Goal: Communication & Community: Answer question/provide support

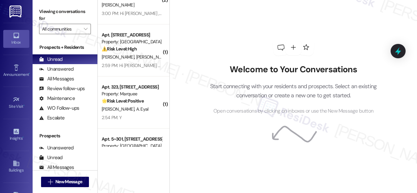
scroll to position [65, 0]
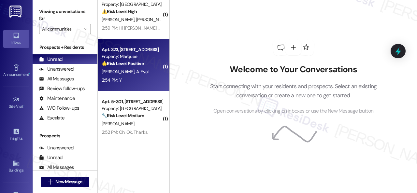
click at [144, 82] on div "2:54 PM: Y 2:54 PM: Y" at bounding box center [132, 80] width 62 height 8
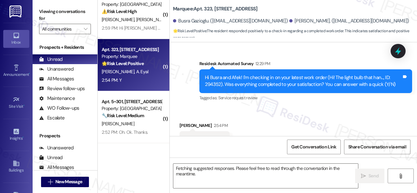
scroll to position [582, 0]
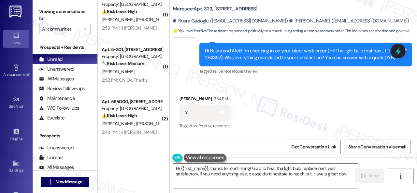
click at [207, 91] on div "Received via SMS Afek Eyal 2:54 PM Y Tags and notes Tagged as: Positive respons…" at bounding box center [205, 113] width 60 height 45
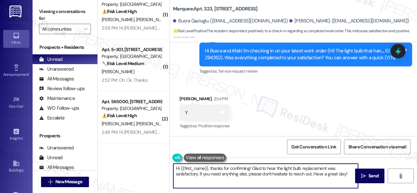
drag, startPoint x: 346, startPoint y: 175, endPoint x: 168, endPoint y: 153, distance: 179.4
click at [168, 153] on div "( 2 ) Apt. 268, 146 Spring Creek Dr Property: Spring Creek 🚨 Risk Level: Highes…" at bounding box center [258, 96] width 320 height 193
paste textarea "Glad to hear that everything is all set! If {{property}} met your expectations,…"
type textarea "Glad to hear that everything is all set! If {{property}} met your expectations,…"
click at [364, 173] on span " Send" at bounding box center [370, 176] width 21 height 7
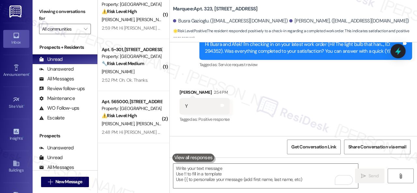
scroll to position [614, 0]
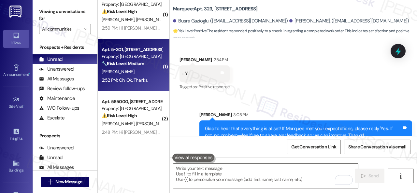
click at [141, 70] on div "M. Scotten" at bounding box center [132, 72] width 62 height 8
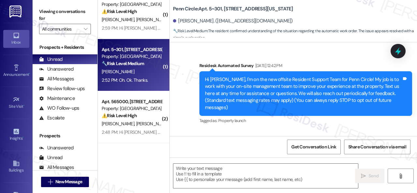
type textarea "Fetching suggested responses. Please feel free to read through the conversation…"
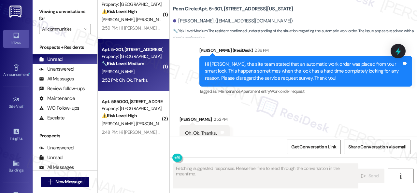
scroll to position [1321, 0]
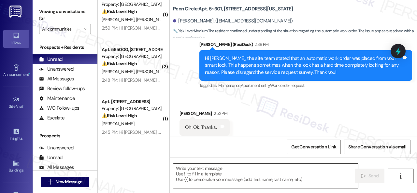
click at [222, 171] on textarea at bounding box center [265, 176] width 185 height 24
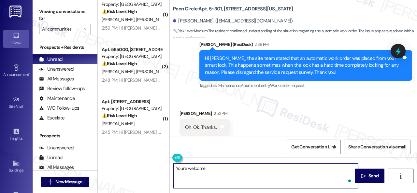
type textarea "You're welcome!"
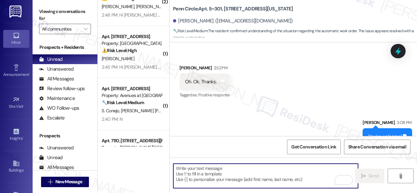
scroll to position [1367, 0]
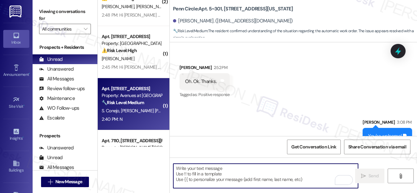
click at [132, 120] on div "2:40 PM: N 2:40 PM: N" at bounding box center [132, 119] width 62 height 8
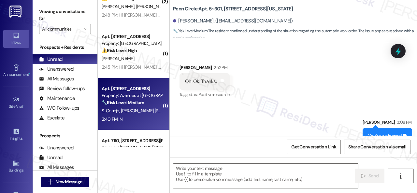
type textarea "Fetching suggested responses. Please feel free to read through the conversation…"
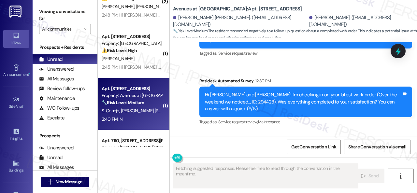
scroll to position [1279, 0]
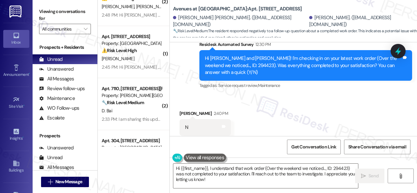
click at [205, 96] on div "Received via SMS Selena Conejo 2:40 PM N Tags and notes Tagged as: Negative res…" at bounding box center [293, 123] width 247 height 55
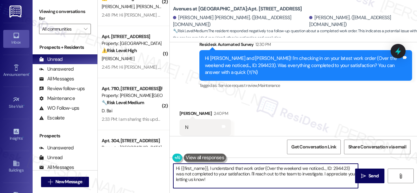
drag, startPoint x: 189, startPoint y: 173, endPoint x: 180, endPoint y: 165, distance: 11.6
click at [154, 162] on div "( 2 ) Apt. 268, 146 Spring Creek Dr Property: Spring Creek 🚨 Risk Level: Highes…" at bounding box center [258, 96] width 320 height 193
paste textarea "I'm sorry that the work order wasn't completed to your satisfaction. Can you pl…"
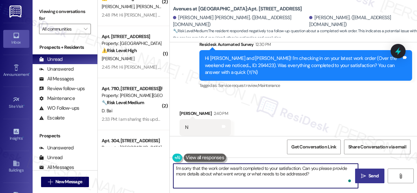
type textarea "I'm sorry that the work order wasn't completed to your satisfaction. Can you pl…"
click at [367, 177] on span "Send" at bounding box center [373, 176] width 13 height 7
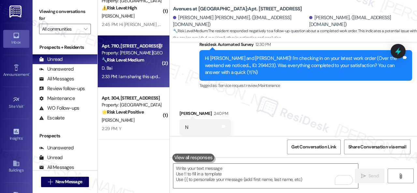
scroll to position [196, 0]
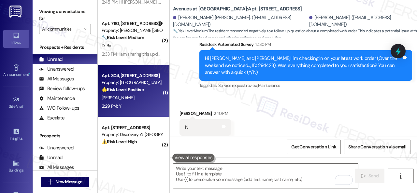
click at [135, 107] on div "2:29 PM: Y 2:29 PM: Y" at bounding box center [132, 106] width 62 height 8
type textarea "Fetching suggested responses. Please feel free to read through the conversation…"
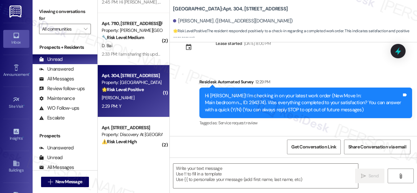
scroll to position [74, 0]
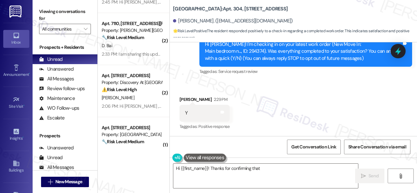
drag, startPoint x: 213, startPoint y: 93, endPoint x: 217, endPoint y: 98, distance: 6.4
click at [213, 93] on div "Received via SMS Josie Deckinger 2:29 PM Y Tags and notes Tagged as: Positive r…" at bounding box center [205, 113] width 60 height 45
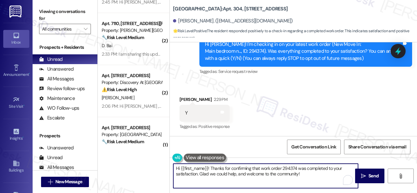
drag, startPoint x: 218, startPoint y: 172, endPoint x: 117, endPoint y: 161, distance: 101.6
click at [117, 161] on div "( 1 ) Apt. 1705, 1805 S Egret Bay Blvd Property: Tuscan Lakes II ⚠️ Risk Level:…" at bounding box center [258, 96] width 320 height 193
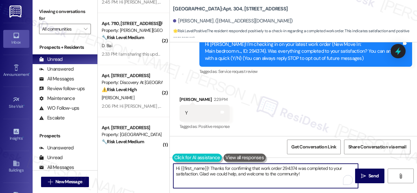
paste textarea "Glad to hear that everything is all set! If {{property}} met your expectations,…"
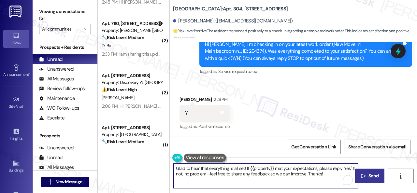
type textarea "Glad to hear that everything is all set! If {{property}} met your expectations,…"
drag, startPoint x: 369, startPoint y: 178, endPoint x: 366, endPoint y: 171, distance: 7.5
click at [369, 178] on span "Send" at bounding box center [374, 176] width 10 height 7
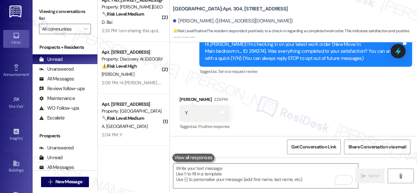
scroll to position [228, 0]
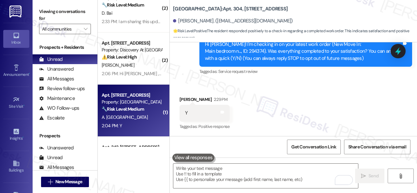
click at [138, 128] on div "2:04 PM: Y 2:04 PM: Y" at bounding box center [132, 126] width 62 height 8
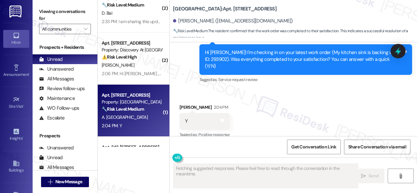
scroll to position [332, 0]
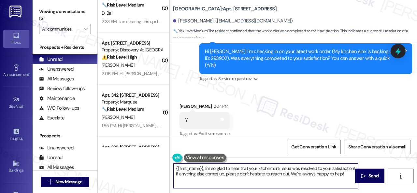
drag, startPoint x: 164, startPoint y: 174, endPoint x: 153, endPoint y: 167, distance: 13.0
click at [153, 167] on div "( 2 ) Apt. 565000, 5800 Great Northern Boulevard Property: Butternut Ridge ⚠️ R…" at bounding box center [258, 96] width 320 height 193
paste textarea "Glad to hear that everything is all set! If {{property}} met your expectations,…"
type textarea "Glad to hear that everything is all set! If {{property}} met your expectations,…"
click at [369, 175] on span "Send" at bounding box center [374, 176] width 10 height 7
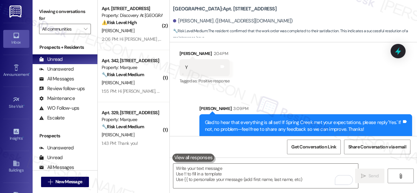
scroll to position [293, 0]
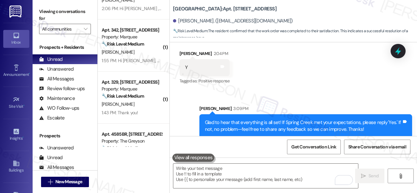
click at [143, 105] on div "L. Barrett" at bounding box center [132, 104] width 62 height 8
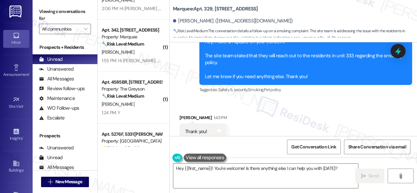
scroll to position [4558, 0]
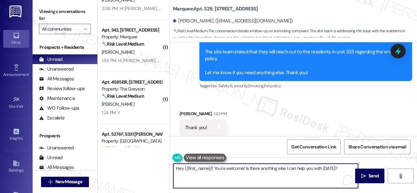
drag, startPoint x: 158, startPoint y: 169, endPoint x: 2, endPoint y: 153, distance: 157.3
click at [141, 169] on div "( 1 ) Apt. 5690B1, 5800 Great Northern Boulevard Property: Butternut Ridge ⚠️ R…" at bounding box center [258, 96] width 320 height 193
type textarea "You're welcome!"
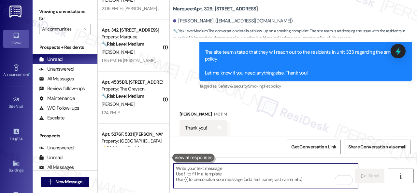
scroll to position [4603, 0]
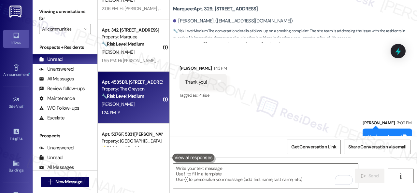
click at [140, 113] on div "1:24 PM: Y 1:24 PM: Y" at bounding box center [132, 113] width 62 height 8
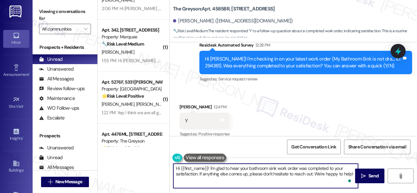
scroll to position [2, 0]
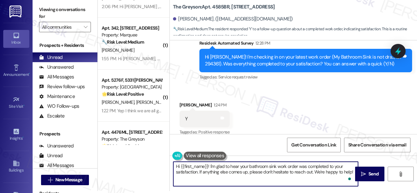
drag, startPoint x: 174, startPoint y: 169, endPoint x: 413, endPoint y: 206, distance: 242.2
click at [413, 193] on html "Inbox Go to Inbox Announcement • Send A Text Announcement Site Visit • Go to Si…" at bounding box center [208, 96] width 417 height 193
paste textarea "Glad to hear that everything is all set! If {{property}} met your expectations,…"
type textarea "Glad to hear that everything is all set! If {{property}} met your expectations,…"
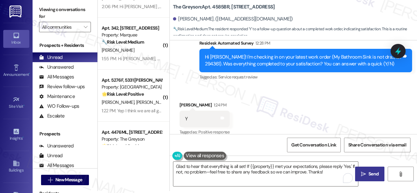
click at [369, 174] on span "Send" at bounding box center [374, 174] width 10 height 7
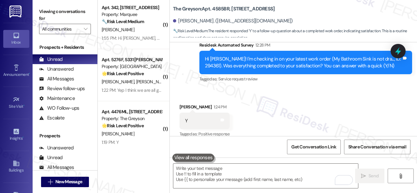
scroll to position [326, 0]
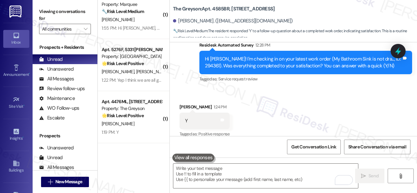
drag, startPoint x: 134, startPoint y: 133, endPoint x: 174, endPoint y: 120, distance: 42.4
click at [135, 133] on div "1:19 PM: Y 1:19 PM: Y" at bounding box center [132, 132] width 62 height 8
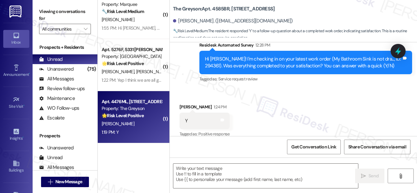
type textarea "Fetching suggested responses. Please feel free to read through the conversation…"
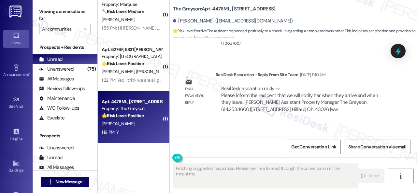
scroll to position [2177, 0]
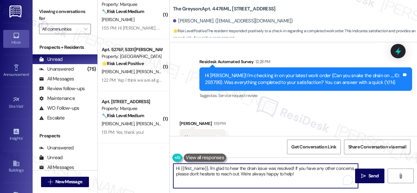
drag, startPoint x: 297, startPoint y: 174, endPoint x: 164, endPoint y: 165, distance: 133.4
click at [164, 165] on div "( 2 ) Apt. 7110, 4101 S Custer Rd Property: Craig Ranch 🔧 Risk Level: Medium Th…" at bounding box center [258, 96] width 320 height 193
paste textarea "Glad to hear that everything is all set! If {{property}} met your expectations,…"
type textarea "Glad to hear that everything is all set! If {{property}} met your expectations,…"
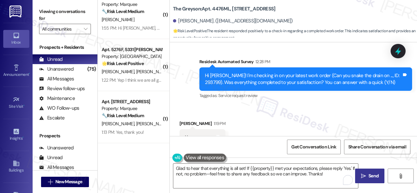
click at [370, 177] on span "Send" at bounding box center [374, 176] width 10 height 7
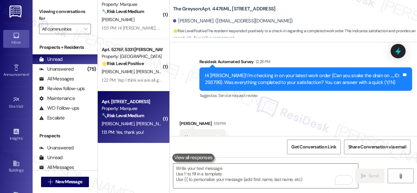
click at [147, 111] on div "Property: Marquee" at bounding box center [132, 108] width 60 height 7
type textarea "Fetching suggested responses. Please feel free to read through the conversation…"
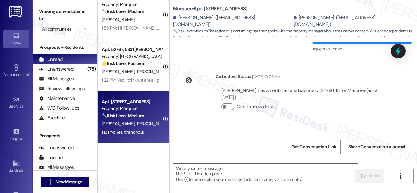
type textarea "Fetching suggested responses. Please feel free to read through the conversation…"
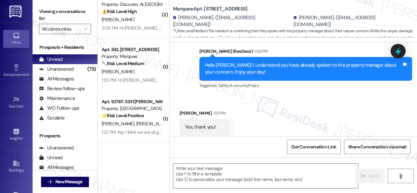
scroll to position [791, 0]
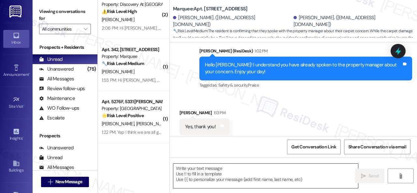
click at [229, 172] on textarea at bounding box center [265, 176] width 185 height 24
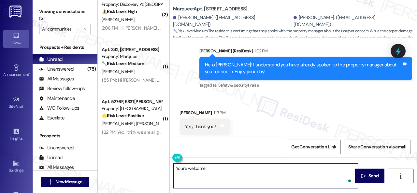
type textarea "You're welcome!"
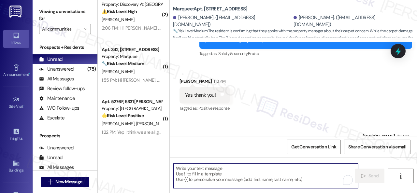
scroll to position [836, 0]
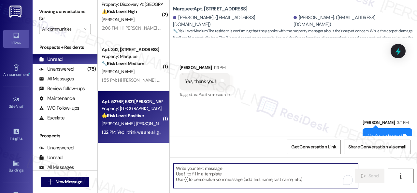
click at [153, 122] on div "[PERSON_NAME] [PERSON_NAME]" at bounding box center [132, 124] width 62 height 8
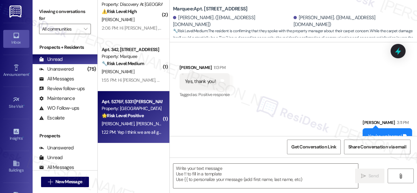
type textarea "Fetching suggested responses. Please feel free to read through the conversation…"
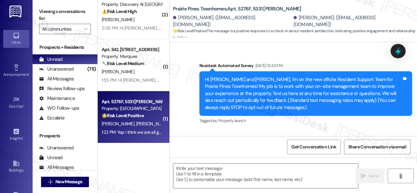
type textarea "Fetching suggested responses. Please feel free to read through the conversation…"
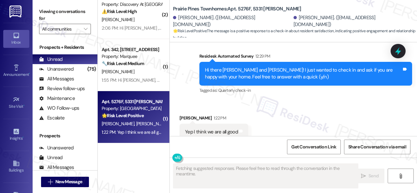
scroll to position [1424, 0]
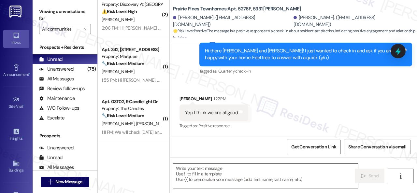
click at [218, 150] on div "Get Conversation Link Share Conversation via email" at bounding box center [293, 147] width 247 height 22
click at [221, 173] on textarea at bounding box center [265, 176] width 185 height 24
paste textarea "I'm glad you are satisfied with your home. Have you written a review for us bef…"
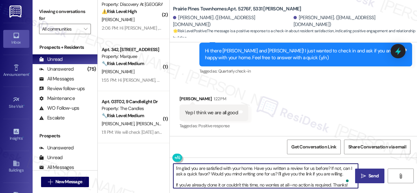
type textarea "I'm glad you are satisfied with your home. Have you written a review for us bef…"
click at [362, 178] on icon "" at bounding box center [363, 176] width 5 height 5
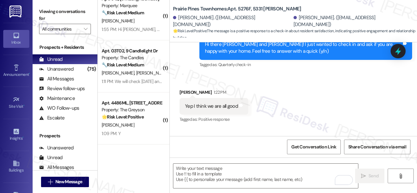
scroll to position [391, 0]
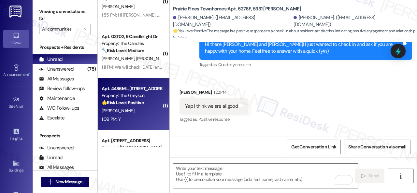
click at [148, 114] on div "S. Dabbagh" at bounding box center [132, 111] width 62 height 8
type textarea "Fetching suggested responses. Please feel free to read through the conversation…"
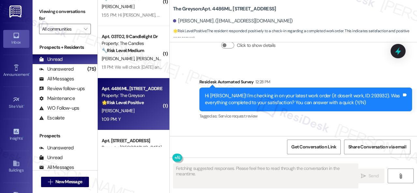
type textarea "Fetching suggested responses. Please feel free to read through the conversation…"
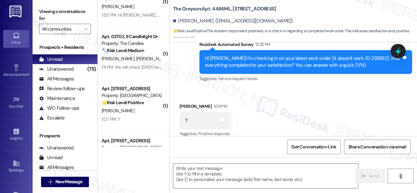
drag, startPoint x: 182, startPoint y: 73, endPoint x: 190, endPoint y: 103, distance: 30.9
click at [182, 73] on div "Survey, sent via SMS Residesk Automated Survey 12:28 PM Hi Samah! I'm checking …" at bounding box center [293, 57] width 247 height 62
click at [194, 175] on textarea at bounding box center [265, 176] width 185 height 24
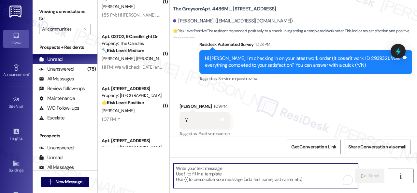
paste textarea "Glad to hear that everything is all set! If {{property}} met your expectations,…"
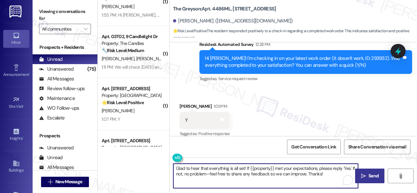
type textarea "Glad to hear that everything is all set! If {{property}} met your expectations,…"
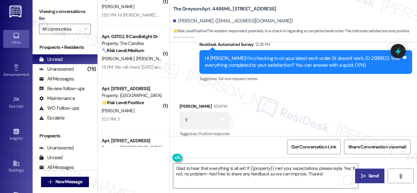
click at [369, 176] on span "Send" at bounding box center [374, 176] width 10 height 7
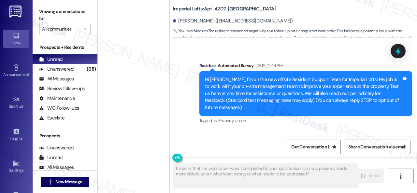
scroll to position [1667, 0]
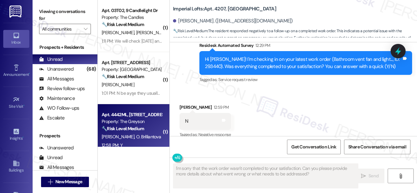
click at [148, 134] on div "S. Fradkin O. Brilliantova" at bounding box center [132, 137] width 62 height 8
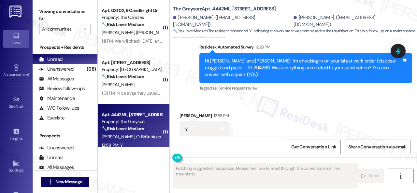
scroll to position [398, 0]
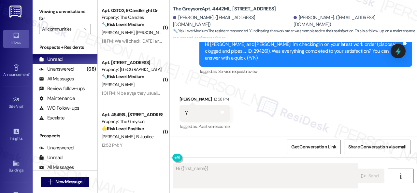
click at [177, 86] on div "Received via SMS Stanislav Fradkin 12:58 PM Y Tags and notes Tagged as: Positiv…" at bounding box center [293, 108] width 247 height 55
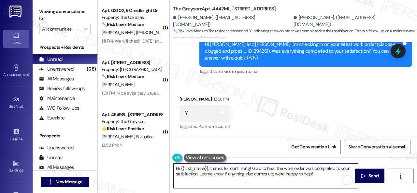
drag, startPoint x: 318, startPoint y: 174, endPoint x: 143, endPoint y: 165, distance: 175.0
click at [143, 165] on div "( 2 ) Apt. 1012, 150 Northpark Plaza Drive Property: Discovery At Kingwood ⚠️ R…" at bounding box center [258, 96] width 320 height 193
paste textarea "Glad to hear that everything is all set! If {{property}} met your expectations,…"
type textarea "Glad to hear that everything is all set! If {{property}} met your expectations,…"
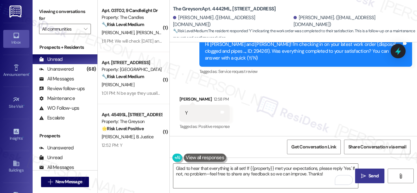
click at [365, 174] on span " Send" at bounding box center [370, 176] width 21 height 7
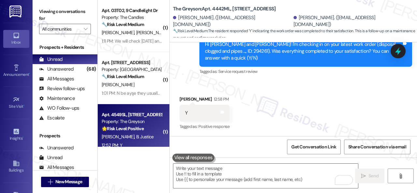
click at [142, 140] on div "C. Burson B. Justice" at bounding box center [132, 137] width 62 height 8
type textarea "Fetching suggested responses. Please feel free to read through the conversation…"
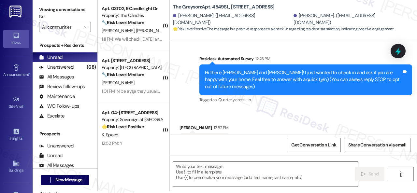
scroll to position [74, 0]
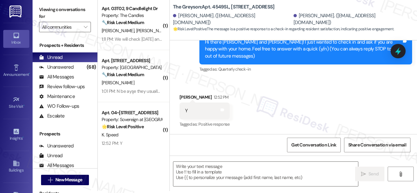
click at [262, 91] on div "Received via SMS Cassandra Burson 12:52 PM Y Tags and notes Tagged as: Positive…" at bounding box center [293, 106] width 247 height 55
click at [230, 166] on textarea at bounding box center [265, 174] width 185 height 24
click at [196, 92] on div "Received via SMS Cassandra Burson 12:52 PM Y Tags and notes Tagged as: Positive…" at bounding box center [205, 111] width 60 height 45
click at [217, 172] on textarea "To enrich screen reader interactions, please activate Accessibility in Grammarl…" at bounding box center [265, 174] width 185 height 24
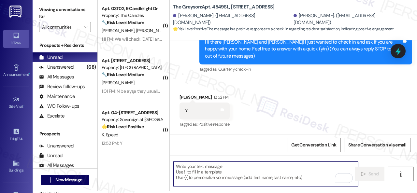
paste textarea "I'm glad you are satisfied with your home. Have you written a review for us bef…"
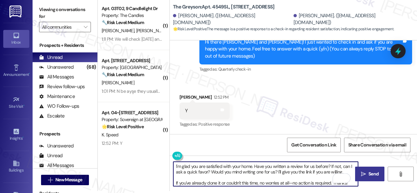
type textarea "I'm glad you are satisfied with your home. Have you written a review for us bef…"
click at [362, 173] on icon "" at bounding box center [363, 174] width 5 height 5
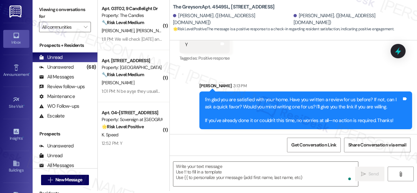
scroll to position [140, 0]
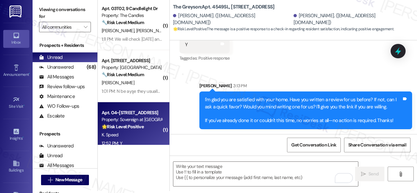
click at [145, 143] on div "12:52 PM: Y 12:52 PM: Y" at bounding box center [132, 144] width 62 height 8
type textarea "Fetching suggested responses. Please feel free to read through the conversation…"
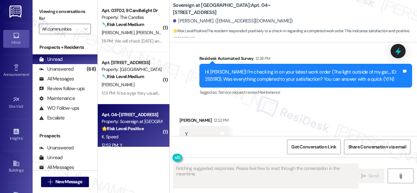
scroll to position [2160, 0]
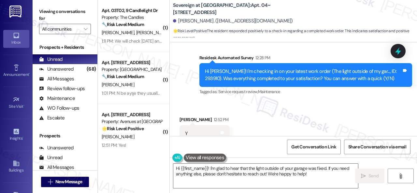
click at [194, 102] on div "Received via SMS Kay Speed 12:52 PM Y Tags and notes Tagged as: Positive respon…" at bounding box center [293, 129] width 247 height 55
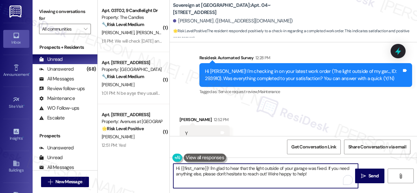
drag, startPoint x: 321, startPoint y: 177, endPoint x: 130, endPoint y: 168, distance: 191.9
click at [130, 168] on div "( 2 ) Apt. 1012, 150 Northpark Plaza Drive Property: Discovery At Kingwood ⚠️ R…" at bounding box center [258, 96] width 320 height 193
paste textarea "Glad to hear that everything is all set! If {{property}} met your expectations,…"
type textarea "Glad to hear that everything is all set! If {{property}} met your expectations,…"
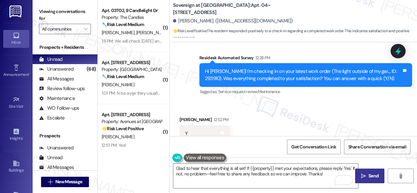
click at [378, 180] on button " Send" at bounding box center [369, 176] width 29 height 15
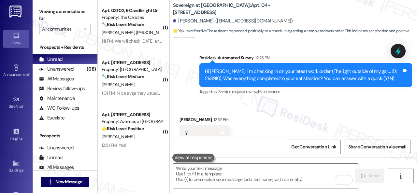
scroll to position [2160, 0]
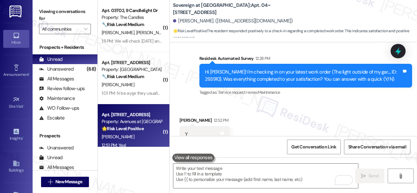
click at [133, 139] on div "K. Maye" at bounding box center [132, 137] width 62 height 8
type textarea "Fetching suggested responses. Please feel free to read through the conversation…"
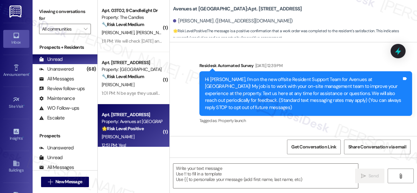
type textarea "Fetching suggested responses. Please feel free to read through the conversation…"
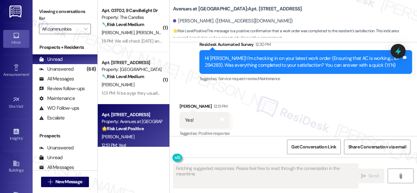
scroll to position [1428, 0]
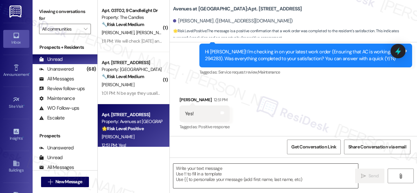
click at [228, 173] on textarea at bounding box center [265, 176] width 185 height 24
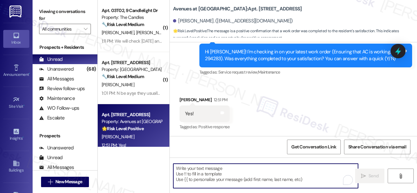
paste textarea "Glad to hear that everything is all set! If {{property}} met your expectations,…"
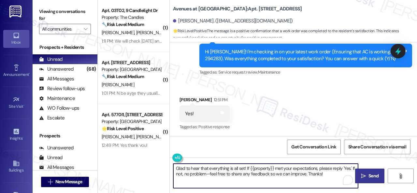
type textarea "Glad to hear that everything is all set! If {{property}} met your expectations,…"
click at [367, 178] on span "Send" at bounding box center [373, 176] width 13 height 7
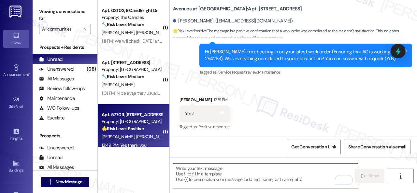
click at [144, 138] on div "E. Magro E. Harris" at bounding box center [132, 137] width 62 height 8
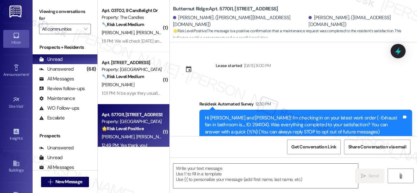
scroll to position [74, 0]
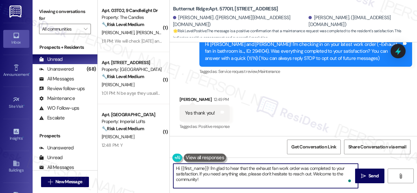
drag, startPoint x: 213, startPoint y: 183, endPoint x: 139, endPoint y: 161, distance: 77.7
click at [139, 161] on div "( 2 ) Apt. 1012, 150 Northpark Plaza Drive Property: Discovery At Kingwood ⚠️ R…" at bounding box center [258, 96] width 320 height 193
paste textarea "Glad to hear that everything is all set! If {{property}} met your expectations,…"
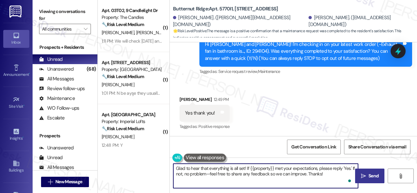
type textarea "Glad to hear that everything is all set! If {{property}} met your expectations,…"
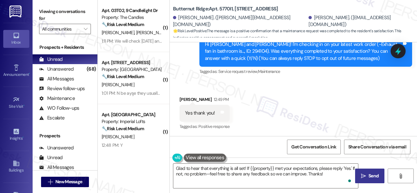
click at [369, 177] on span "Send" at bounding box center [374, 176] width 10 height 7
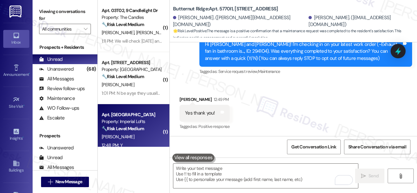
click at [143, 137] on div "C. Ponce" at bounding box center [132, 137] width 62 height 8
type textarea "Fetching suggested responses. Please feel free to read through the conversation…"
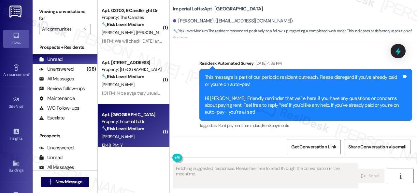
scroll to position [2596, 0]
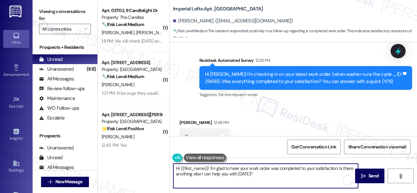
drag, startPoint x: 261, startPoint y: 174, endPoint x: 137, endPoint y: 166, distance: 124.8
click at [137, 166] on div "( 2 ) Apt. 1012, 150 Northpark Plaza Drive Property: Discovery At Kingwood ⚠️ R…" at bounding box center [258, 96] width 320 height 193
paste textarea "Glad to hear that everything is all set! If {{property}} met your expectations,…"
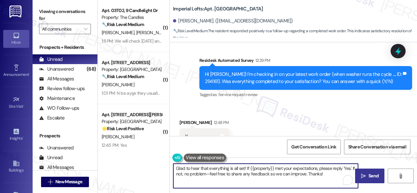
type textarea "Glad to hear that everything is all set! If {{property}} met your expectations,…"
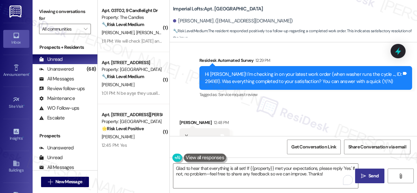
click at [362, 177] on icon "" at bounding box center [363, 176] width 5 height 5
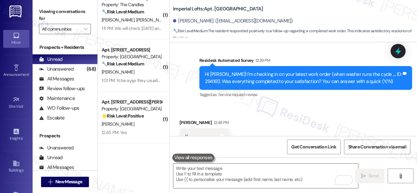
scroll to position [587, 0]
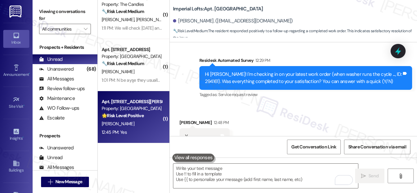
click at [147, 129] on div "12:45 PM: Yes 12:45 PM: Yes" at bounding box center [132, 132] width 62 height 8
type textarea "Fetching suggested responses. Please feel free to read through the conversation…"
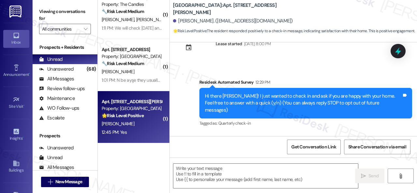
scroll to position [67, 0]
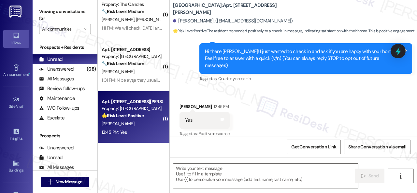
type textarea "Fetching suggested responses. Please feel free to read through the conversation…"
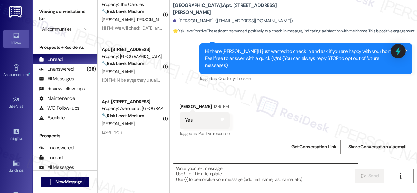
click at [194, 172] on textarea at bounding box center [265, 176] width 185 height 24
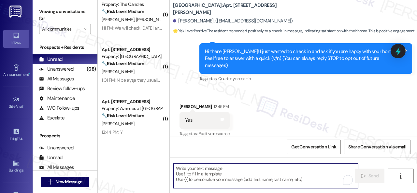
paste textarea "I'm glad you are satisfied with your home. Have you written a review for us bef…"
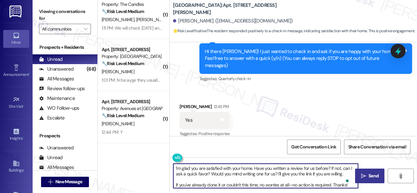
type textarea "I'm glad you are satisfied with your home. Have you written a review for us bef…"
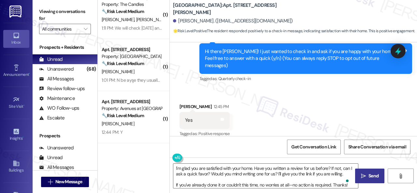
click at [370, 176] on span "Send" at bounding box center [374, 176] width 10 height 7
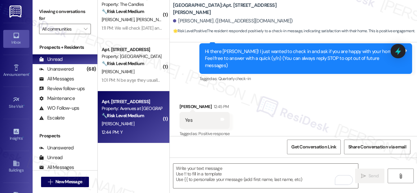
click at [146, 126] on div "T. Arnwine" at bounding box center [132, 124] width 62 height 8
type textarea "Fetching suggested responses. Please feel free to read through the conversation…"
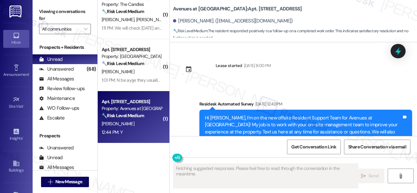
scroll to position [2899, 0]
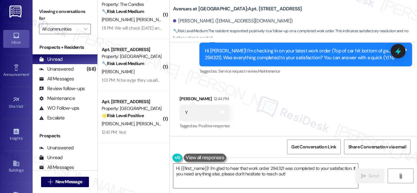
click at [187, 83] on div "Received via SMS Timaka Arnwine 12:44 PM Y Tags and notes Tagged as: Positive r…" at bounding box center [293, 108] width 247 height 55
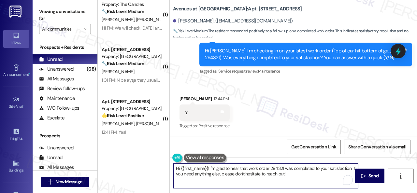
drag, startPoint x: 299, startPoint y: 175, endPoint x: 336, endPoint y: 182, distance: 37.8
click at [134, 160] on div "( 2 ) Apt. 1012, 150 Northpark Plaza Drive Property: Discovery At Kingwood ⚠️ R…" at bounding box center [258, 96] width 320 height 193
paste textarea "Glad to hear that everything is all set! If {{property}} met your expectations,…"
type textarea "Glad to hear that everything is all set! If {{property}} met your expectations,…"
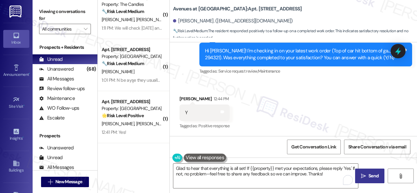
click at [374, 179] on span "Send" at bounding box center [374, 176] width 10 height 7
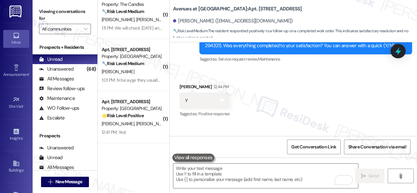
scroll to position [2958, 0]
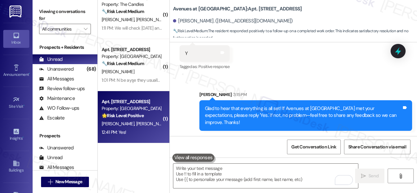
click at [147, 126] on div "K. Balaba A. Switzer" at bounding box center [132, 124] width 62 height 8
type textarea "Fetching suggested responses. Please feel free to read through the conversation…"
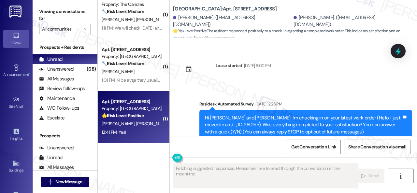
scroll to position [2540, 0]
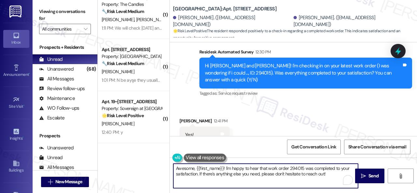
drag, startPoint x: 332, startPoint y: 174, endPoint x: 143, endPoint y: 163, distance: 189.4
click at [143, 163] on div "( 2 ) Apt. 1012, 150 Northpark Plaza Drive Property: Discovery At Kingwood ⚠️ R…" at bounding box center [258, 96] width 320 height 193
paste textarea "Glad to hear that everything is all set! If {{property}} met your expectations,…"
type textarea "Glad to hear that everything is all set! If {{property}} met your expectations,…"
click at [371, 179] on span "Send" at bounding box center [374, 176] width 10 height 7
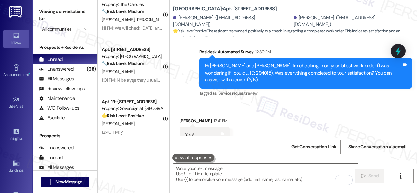
scroll to position [2540, 0]
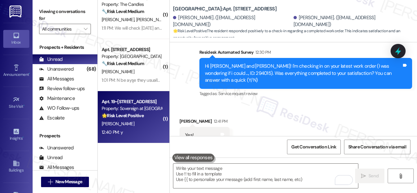
click at [143, 129] on div "12:40 PM: y 12:40 PM: y" at bounding box center [132, 132] width 62 height 8
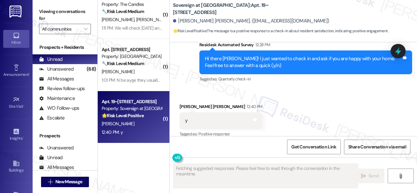
scroll to position [721, 0]
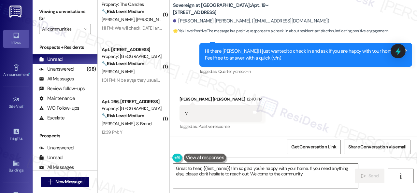
type textarea "Great to hear, {{first_name}}! I'm so glad you're happy with your home. If you …"
click at [197, 90] on div "Received via SMS Peter Thomas Downey 12:40 PM y Tags and notes Tagged as: Posit…" at bounding box center [293, 108] width 247 height 55
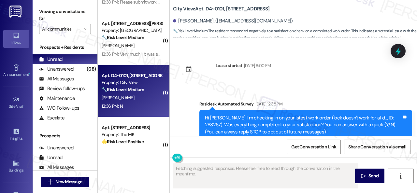
scroll to position [786, 0]
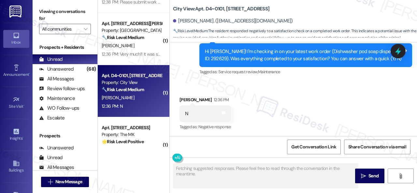
click at [177, 84] on div "Received via SMS [PERSON_NAME] 12:36 PM N Tags and notes Tagged as: Negative re…" at bounding box center [293, 109] width 247 height 55
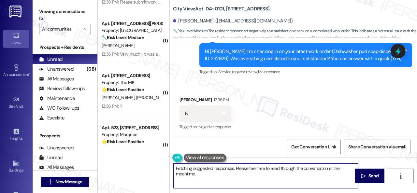
drag, startPoint x: 254, startPoint y: 180, endPoint x: 154, endPoint y: 157, distance: 102.2
click at [154, 157] on div "( 1 ) Apt. 03T02, 9 Candlelight Dr Property: The Candles 🔧 Risk Level: Medium T…" at bounding box center [258, 96] width 320 height 193
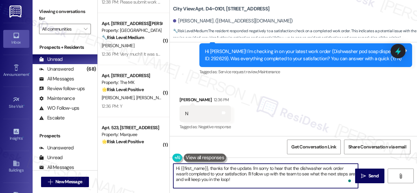
paste textarea "I'm sorry that the work order wasn't completed to your satisfaction. Can you pl…"
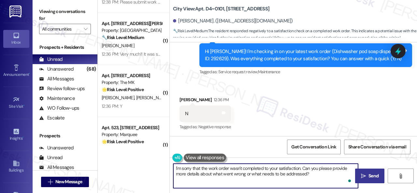
type textarea "I'm sorry that the work order wasn't completed to your satisfaction. Can you pl…"
click at [361, 176] on icon "" at bounding box center [363, 176] width 5 height 5
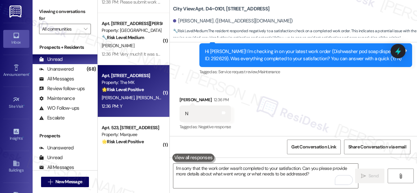
scroll to position [750, 0]
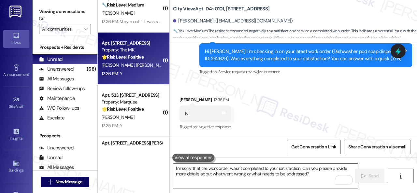
click at [138, 74] on div "12:36 PM: Y 12:36 PM: Y" at bounding box center [132, 74] width 62 height 8
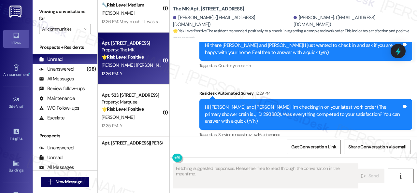
scroll to position [1862, 0]
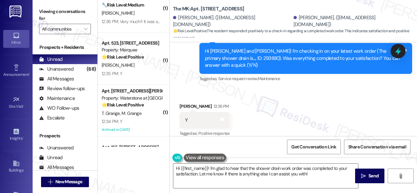
click at [186, 88] on div "Received via SMS [PERSON_NAME] 12:36 PM Y Tags and notes Tagged as: Positive re…" at bounding box center [293, 115] width 247 height 55
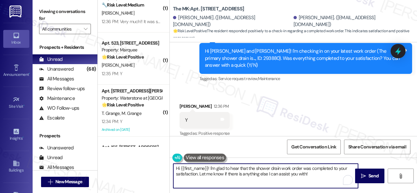
drag, startPoint x: 318, startPoint y: 176, endPoint x: 131, endPoint y: 158, distance: 187.7
click at [131, 158] on div "( 1 ) Apt. [STREET_ADDRESS] Property: Tuscan Lakes II 🔧 Risk Level: Medium The …" at bounding box center [258, 96] width 320 height 193
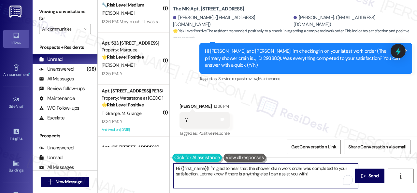
paste textarea "Glad to hear that everything is all set! If {{property}} met your expectations,…"
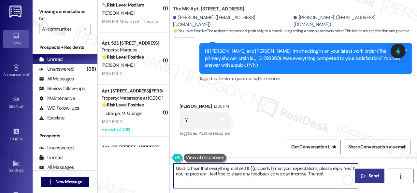
type textarea "Glad to hear that everything is all set! If {{property}} met your expectations,…"
click at [369, 173] on span "Send" at bounding box center [374, 176] width 10 height 7
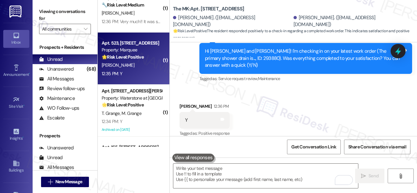
click at [141, 73] on div "12:35 PM: Y 12:35 PM: Y" at bounding box center [132, 74] width 62 height 8
type textarea "Fetching suggested responses. Please feel free to read through the conversation…"
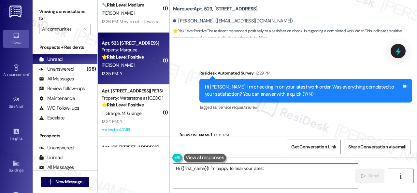
scroll to position [915, 0]
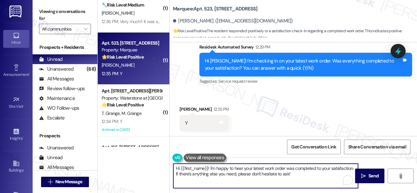
drag, startPoint x: 238, startPoint y: 172, endPoint x: 118, endPoint y: 162, distance: 120.4
click at [123, 165] on div "( 1 ) Apt. 1308, 1805 S Egret Bay Blvd Property: Tuscan Lakes II 🔧 Risk Level: …" at bounding box center [258, 96] width 320 height 193
paste textarea "Glad to hear that everything is all set! If {{property}} met your expectations,…"
type textarea "Glad to hear that everything is all set! If {{property}} met your expectations,…"
click at [365, 176] on span " Send" at bounding box center [370, 176] width 21 height 7
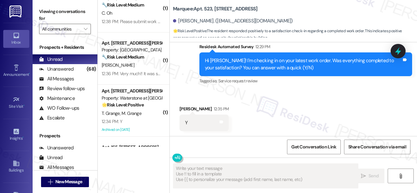
type textarea "Fetching suggested responses. Please feel free to read through the conversation…"
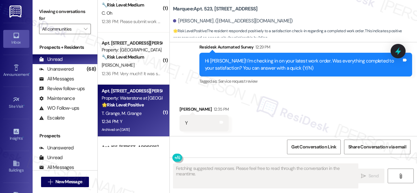
click at [145, 124] on div "12:34 PM: Y 12:34 PM: Y" at bounding box center [132, 122] width 62 height 8
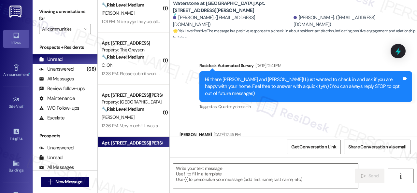
scroll to position [10752, 0]
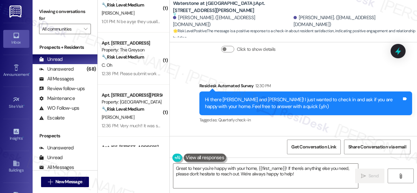
click at [203, 140] on div "Received via SMS Traci Grange 12:34 PM Y Tags and notes Tagged as: Positive res…" at bounding box center [205, 162] width 60 height 45
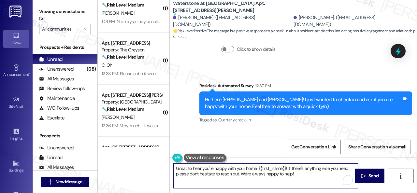
drag, startPoint x: 305, startPoint y: 176, endPoint x: 144, endPoint y: 155, distance: 162.5
click at [144, 155] on div "( 1 ) Apt. 342, 1400 Nicollet Ave Property: Marquee 🔧 Risk Level: Medium The re…" at bounding box center [258, 96] width 320 height 193
paste textarea "I'm glad you are satisfied with your home. Have you written a review for us bef…"
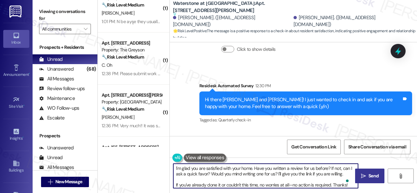
type textarea "I'm glad you are satisfied with your home. Have you written a review for us bef…"
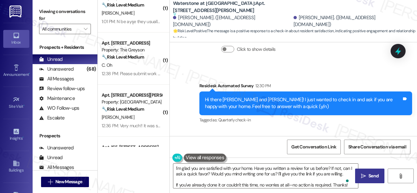
click at [367, 178] on span "Send" at bounding box center [373, 176] width 13 height 7
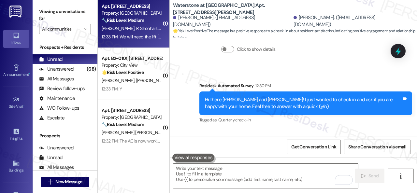
scroll to position [946, 0]
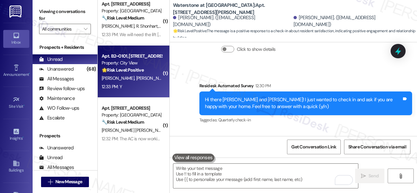
click at [138, 86] on div "12:33 PM: Y 12:33 PM: Y" at bounding box center [132, 87] width 62 height 8
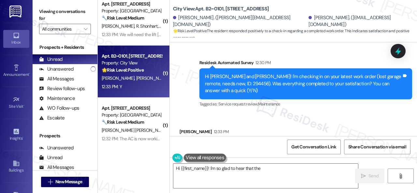
scroll to position [630, 0]
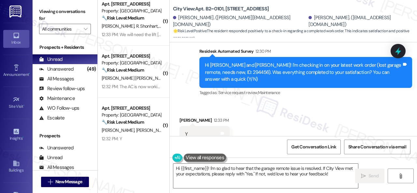
drag, startPoint x: 179, startPoint y: 71, endPoint x: 200, endPoint y: 95, distance: 31.4
click at [179, 71] on div "Sent via SMS Sarah (ResiDesk) Aug 07, 2025 at 2:49 PM Happy to hear everything'…" at bounding box center [293, 36] width 247 height 131
click at [237, 172] on textarea "Hi {{first_name}}! I'm so glad to hear that the garage remote issue is resolved…" at bounding box center [265, 176] width 185 height 24
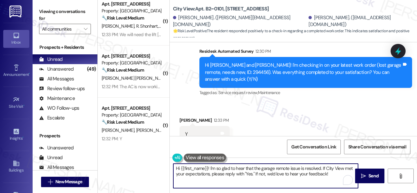
paste textarea "Glad to hear that everything is all set! If {{property}} met your expectations,…"
click at [369, 177] on span "Send" at bounding box center [374, 176] width 10 height 7
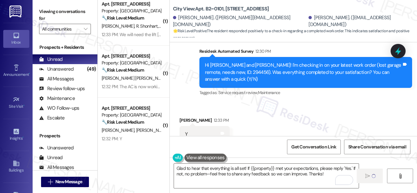
type textarea "Fetching suggested responses. Please feel free to read through the conversation…"
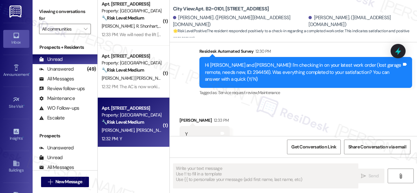
click at [147, 128] on div "K. Nagle M. Aigner" at bounding box center [132, 131] width 62 height 8
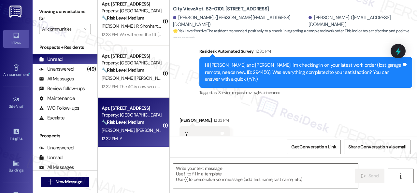
type textarea "Fetching suggested responses. Please feel free to read through the conversation…"
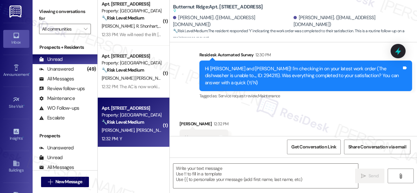
scroll to position [1209, 0]
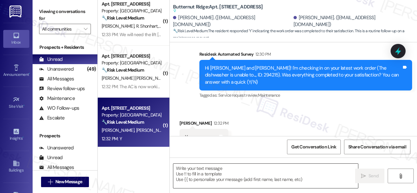
click at [228, 172] on textarea at bounding box center [265, 176] width 185 height 24
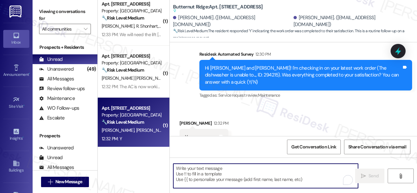
paste textarea "Glad to hear that everything is all set! If {{property}} met your expectations,…"
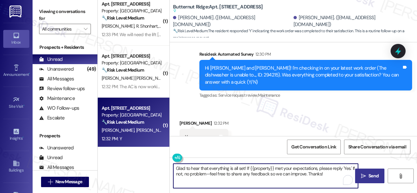
type textarea "Glad to hear that everything is all set! If {{property}} met your expectations,…"
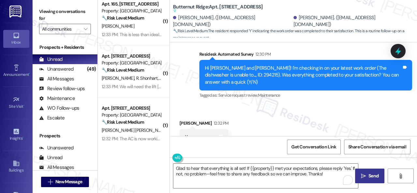
click at [362, 176] on icon "" at bounding box center [363, 176] width 5 height 5
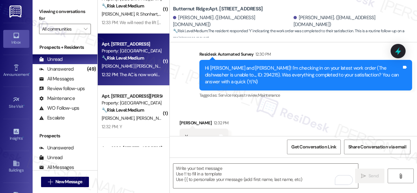
scroll to position [1011, 0]
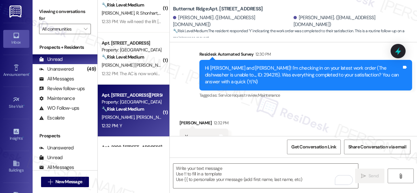
click at [130, 124] on div "12:32 PM: Y 12:32 PM: Y" at bounding box center [132, 126] width 62 height 8
type textarea "Fetching suggested responses. Please feel free to read through the conversation…"
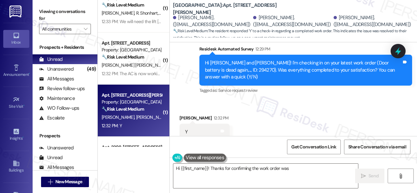
scroll to position [659, 0]
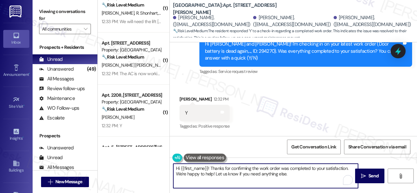
drag, startPoint x: 116, startPoint y: 152, endPoint x: 202, endPoint y: 155, distance: 86.1
click at [113, 151] on div "( 1 ) Apt. 810, 201 Courtright East Road Property: Overland Park 🔧 Risk Level: …" at bounding box center [258, 96] width 320 height 193
paste textarea "Glad to hear that everything is all set! If {{property}} met your expectations,…"
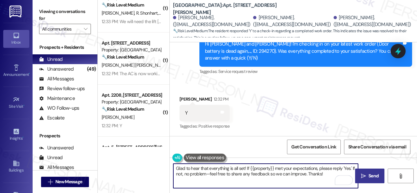
type textarea "Glad to hear that everything is all set! If {{property}} met your expectations,…"
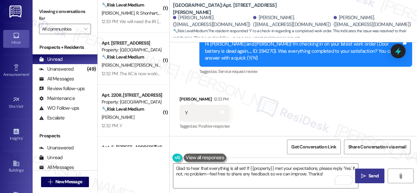
click at [369, 176] on span "Send" at bounding box center [374, 176] width 10 height 7
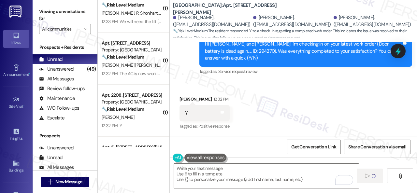
type textarea "Fetching suggested responses. Please feel free to read through the conversation…"
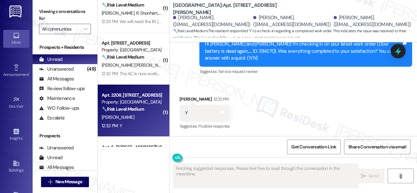
click at [137, 123] on div "12:32 PM: Y 12:32 PM: Y" at bounding box center [132, 126] width 62 height 8
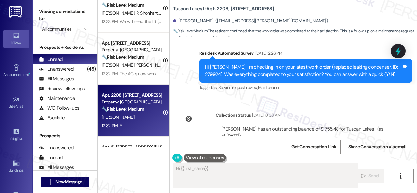
scroll to position [803, 0]
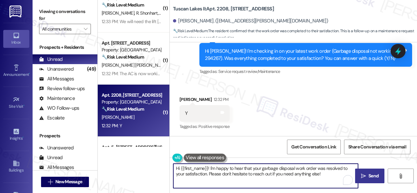
drag, startPoint x: 220, startPoint y: 167, endPoint x: 146, endPoint y: 154, distance: 75.8
click at [106, 154] on div "( 1 ) Apt. 810, 201 Courtright East Road Property: Overland Park 🔧 Risk Level: …" at bounding box center [258, 96] width 320 height 193
paste textarea "Glad to hear that everything is all set! If {{property}} met your expectations,…"
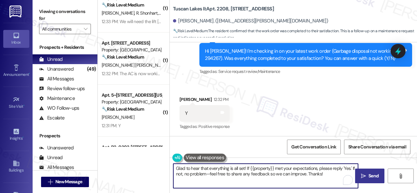
type textarea "Glad to hear that everything is all set! If {{property}} met your expectations,…"
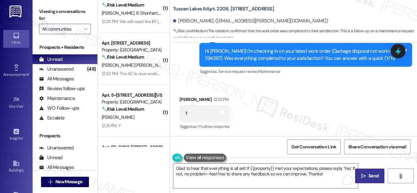
click at [369, 179] on span "Send" at bounding box center [374, 176] width 10 height 7
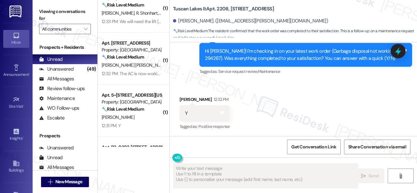
type textarea "Fetching suggested responses. Please feel free to read through the conversation…"
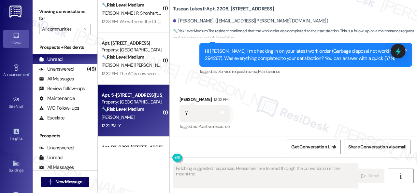
click at [137, 122] on div "12:31 PM: Y 12:31 PM: Y" at bounding box center [132, 126] width 62 height 8
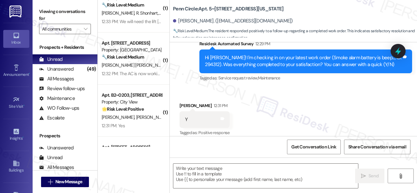
scroll to position [2, 0]
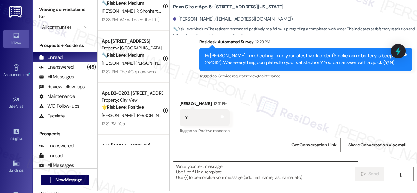
click at [203, 171] on textarea at bounding box center [265, 174] width 185 height 24
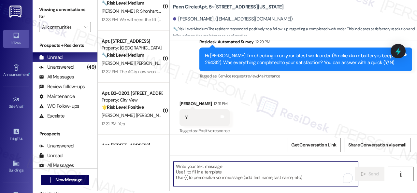
paste textarea "Glad to hear that everything is all set! If {{property}} met your expectations,…"
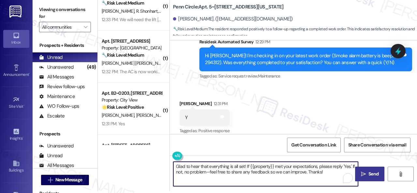
type textarea "Glad to hear that everything is all set! If {{property}} met your expectations,…"
drag, startPoint x: 366, startPoint y: 177, endPoint x: 366, endPoint y: 173, distance: 3.9
click at [367, 177] on span "Send" at bounding box center [373, 174] width 13 height 7
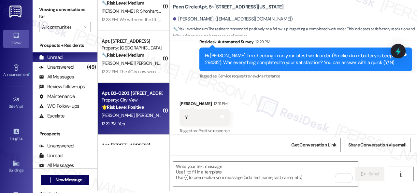
click at [132, 114] on div "M. Gao S. Lu" at bounding box center [132, 116] width 62 height 8
type textarea "Fetching suggested responses. Please feel free to read through the conversation…"
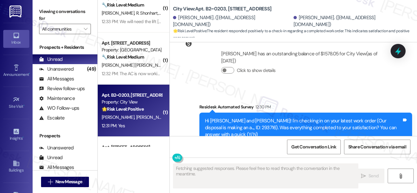
scroll to position [1225, 0]
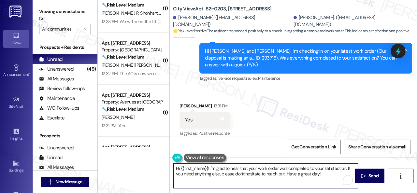
drag, startPoint x: 324, startPoint y: 174, endPoint x: 149, endPoint y: 162, distance: 175.8
click at [149, 162] on div "( 1 ) Apt. 810, 201 Courtright East Road Property: Overland Park 🔧 Risk Level: …" at bounding box center [258, 96] width 320 height 193
paste textarea "Glad to hear that everything is all set! If {{property}} met your expectations,…"
type textarea "Glad to hear that everything is all set! If {{property}} met your expectations,…"
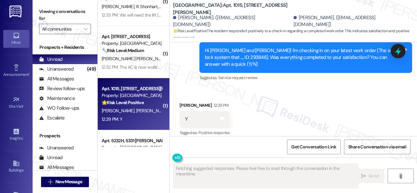
scroll to position [577, 0]
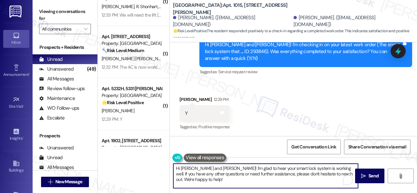
drag, startPoint x: 216, startPoint y: 180, endPoint x: 154, endPoint y: 162, distance: 64.5
click at [153, 162] on div "( 1 ) Apt. [STREET_ADDRESS][PERSON_NAME] Property: [GEOGRAPHIC_DATA] 🔧 Risk Lev…" at bounding box center [258, 96] width 320 height 193
paste textarea "Glad to hear that everything is all set! If {{property}} met your expectations,…"
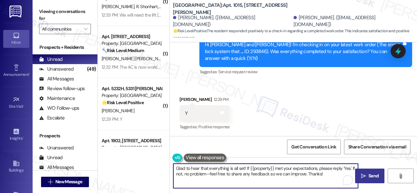
type textarea "Glad to hear that everything is all set! If {{property}} met your expectations,…"
click at [369, 175] on span "Send" at bounding box center [374, 176] width 10 height 7
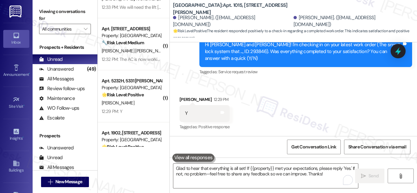
scroll to position [1239, 0]
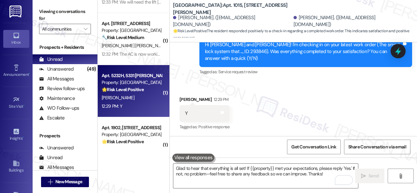
click at [136, 104] on div "12:29 PM: Y 12:29 PM: Y" at bounding box center [132, 106] width 62 height 8
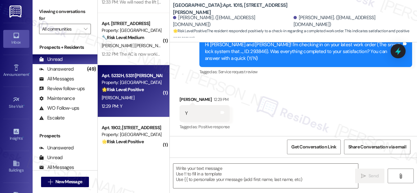
type textarea "Fetching suggested responses. Please feel free to read through the conversation…"
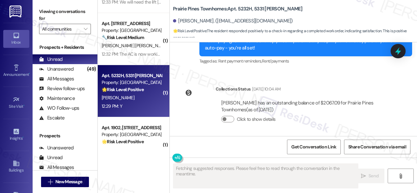
scroll to position [2588, 0]
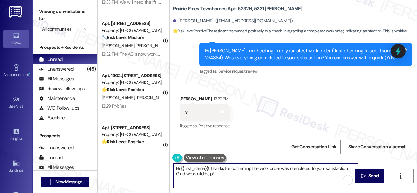
drag, startPoint x: 229, startPoint y: 176, endPoint x: 138, endPoint y: 161, distance: 92.6
click at [138, 161] on div "( 1 ) Apt. [STREET_ADDRESS][PERSON_NAME] Property: [GEOGRAPHIC_DATA] 🔧 Risk Lev…" at bounding box center [258, 96] width 320 height 193
paste textarea "Glad to hear that everything is all set! If {{property}} met your expectations,…"
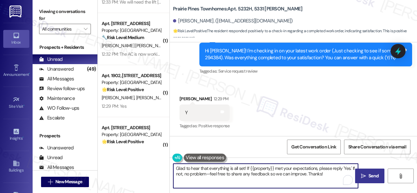
type textarea "Glad to hear that everything is all set! If {{property}} met your expectations,…"
click at [362, 176] on icon "" at bounding box center [363, 176] width 5 height 5
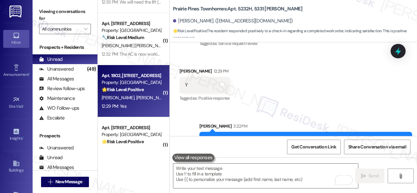
click at [145, 99] on div "K. Mraz L. Mraz" at bounding box center [132, 98] width 62 height 8
type textarea "Fetching suggested responses. Please feel free to read through the conversation…"
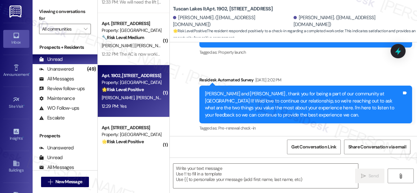
type textarea "Fetching suggested responses. Please feel free to read through the conversation…"
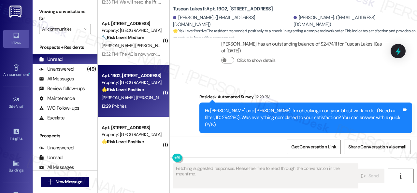
scroll to position [928, 0]
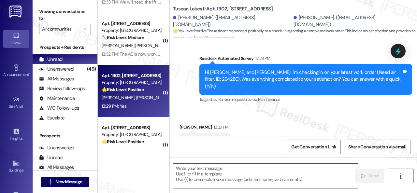
click at [227, 169] on textarea at bounding box center [265, 176] width 185 height 24
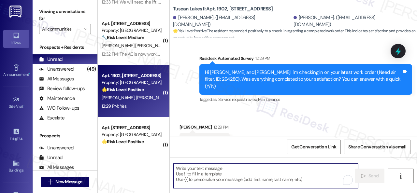
paste textarea "Glad to hear that everything is all set! If {{property}} met your expectations,…"
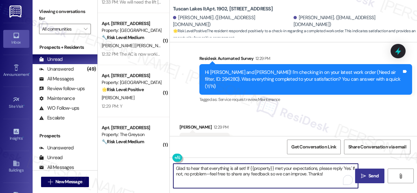
type textarea "Glad to hear that everything is all set! If {{property}} met your expectations,…"
click at [369, 177] on span "Send" at bounding box center [374, 176] width 10 height 7
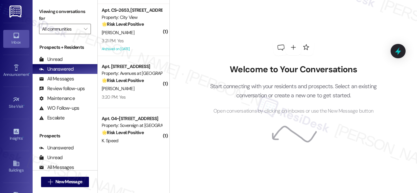
scroll to position [522, 0]
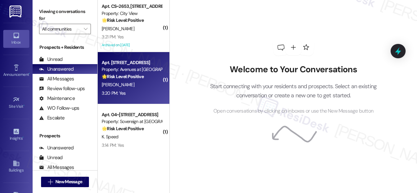
click at [136, 82] on div "[PERSON_NAME]" at bounding box center [132, 85] width 62 height 8
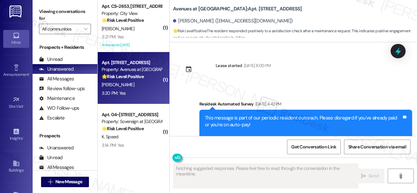
scroll to position [3242, 0]
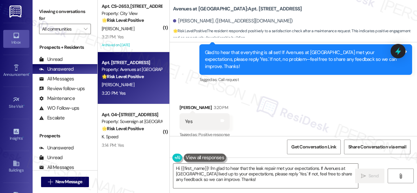
click at [199, 90] on div "Received via SMS [PERSON_NAME] 3:20 PM Yes Tags and notes Tagged as: Positive r…" at bounding box center [293, 117] width 247 height 55
drag, startPoint x: 257, startPoint y: 182, endPoint x: 144, endPoint y: 153, distance: 116.7
click at [144, 153] on div "( 1 ) Apt. [STREET_ADDRESS] Property: Spring Creek 🔧 Risk Level: Medium The res…" at bounding box center [258, 96] width 320 height 193
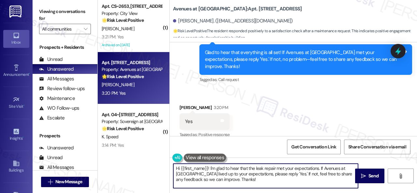
paste textarea "I'm glad you are satisfied with your home. Have you written a review for us bef…"
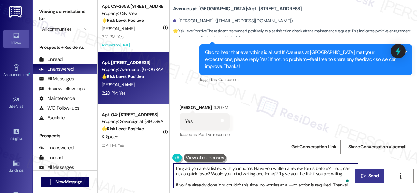
type textarea "I'm glad you are satisfied with your home. Have you written a review for us bef…"
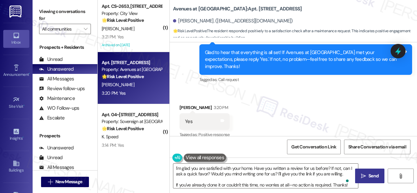
click at [365, 177] on span " Send" at bounding box center [370, 176] width 21 height 7
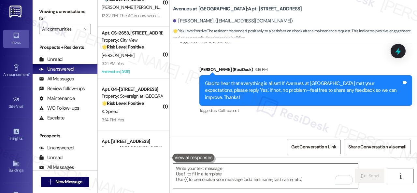
scroll to position [489, 0]
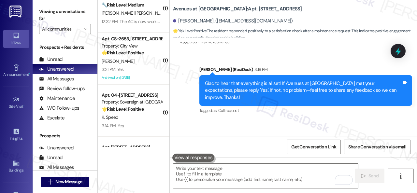
click at [146, 67] on div "3:21 PM: Yes 3:21 PM: Yes" at bounding box center [132, 70] width 62 height 8
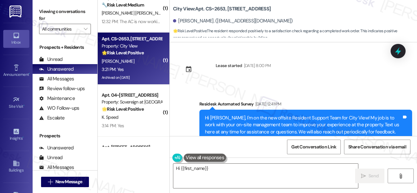
scroll to position [6436, 0]
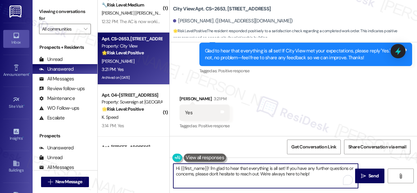
drag, startPoint x: 316, startPoint y: 177, endPoint x: 193, endPoint y: 150, distance: 125.9
click at [143, 150] on div "( 1 ) Apt. 165, [STREET_ADDRESS] Property: The Falls 🔧 Risk Level: Medium The r…" at bounding box center [258, 96] width 320 height 193
paste textarea "I'm glad you are satisfied with your home. Have you written a review for us bef…"
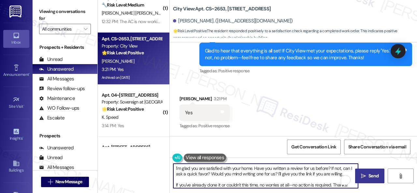
type textarea "I'm glad you are satisfied with your home. Have you written a review for us bef…"
click at [364, 177] on icon "" at bounding box center [363, 176] width 5 height 5
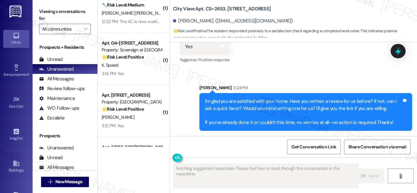
scroll to position [6502, 0]
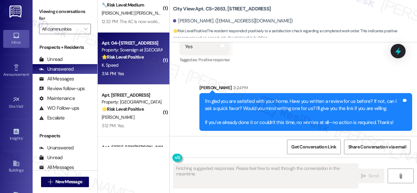
type textarea "Updating..."
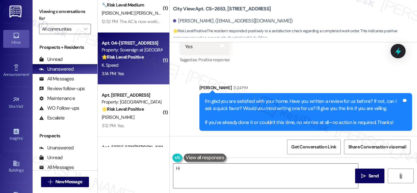
click at [142, 70] on div "3:14 PM: Yes 3:14 PM: Yes" at bounding box center [132, 74] width 62 height 8
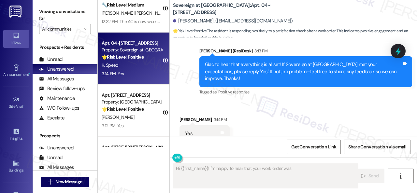
scroll to position [2, 0]
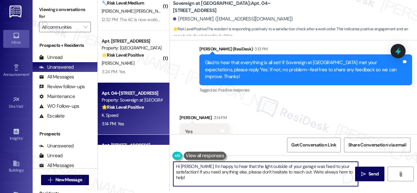
drag, startPoint x: 168, startPoint y: 146, endPoint x: 142, endPoint y: 140, distance: 27.3
click at [142, 140] on div "( 1 ) Apt. 165, [STREET_ADDRESS] Property: The Falls 🔧 Risk Level: Medium The r…" at bounding box center [258, 94] width 320 height 193
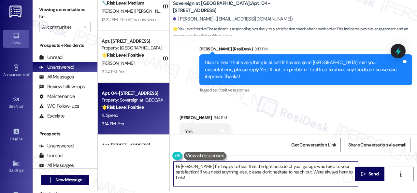
paste textarea "I'm glad you are satisfied with your home. Have you written a review for us bef…"
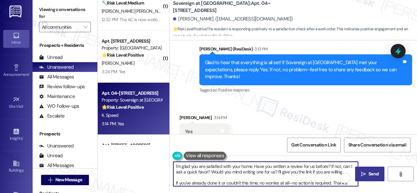
type textarea "I'm glad you are satisfied with your home. Have you written a review for us bef…"
click at [374, 173] on span "Send" at bounding box center [374, 174] width 10 height 7
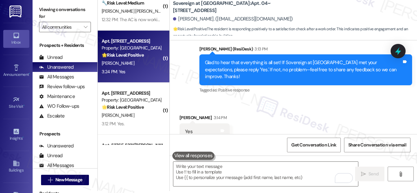
click at [149, 70] on div "3:24 PM: Yes 3:24 PM: Yes" at bounding box center [132, 72] width 62 height 8
type textarea "Fetching suggested responses. Please feel free to read through the conversation…"
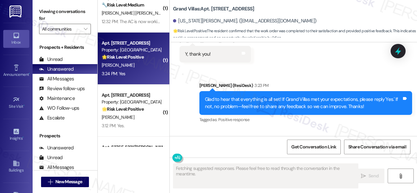
scroll to position [2603, 0]
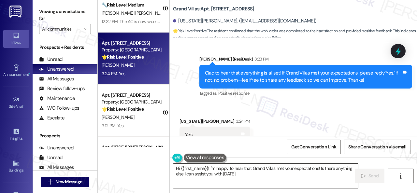
type textarea "Hi {{first_name}}! I'm happy to hear that Grand Villas met your expectations! I…"
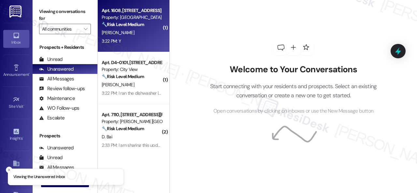
drag, startPoint x: 0, startPoint y: 0, endPoint x: 132, endPoint y: 37, distance: 137.0
click at [132, 37] on div "3:22 PM: Y 3:22 PM: Y" at bounding box center [132, 41] width 62 height 8
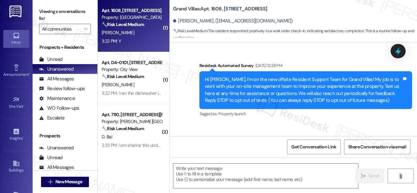
scroll to position [2444, 0]
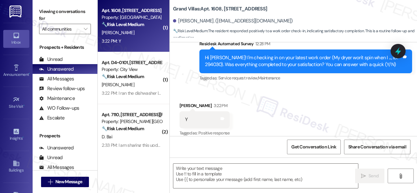
type textarea "Fetching suggested responses. Please feel free to read through the conversation…"
drag, startPoint x: 209, startPoint y: 93, endPoint x: 217, endPoint y: 88, distance: 9.1
click at [209, 97] on div "Received via SMS [PERSON_NAME] 3:22 PM Y Tags and notes Tagged as: Positive res…" at bounding box center [205, 119] width 60 height 45
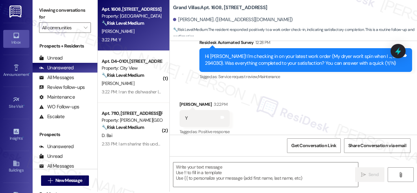
scroll to position [2, 0]
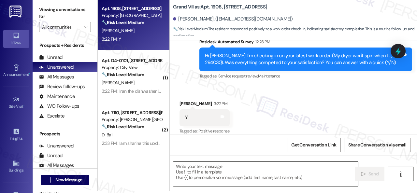
drag, startPoint x: 230, startPoint y: 169, endPoint x: 319, endPoint y: 170, distance: 88.4
click at [231, 169] on textarea at bounding box center [265, 174] width 185 height 24
paste textarea "Glad to hear that everything is all set! If {{property}} met your expectations,…"
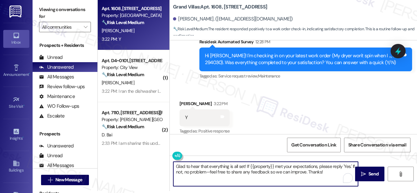
type textarea "Glad to hear that everything is all set! If {{property}} met your expectations,…"
click at [371, 173] on span "Send" at bounding box center [374, 174] width 10 height 7
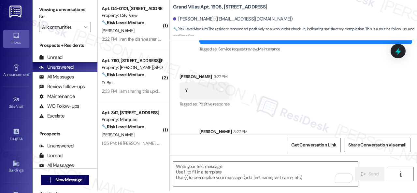
scroll to position [2497, 0]
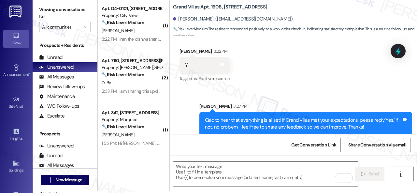
click at [294, 72] on div "Received via SMS [PERSON_NAME] 3:22 PM Y Tags and notes Tagged as: Positive res…" at bounding box center [293, 60] width 247 height 55
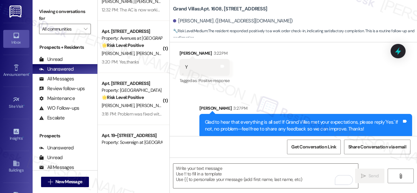
scroll to position [489, 0]
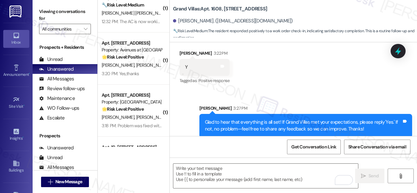
drag, startPoint x: 146, startPoint y: 64, endPoint x: 198, endPoint y: 63, distance: 51.8
click at [147, 64] on span "[PERSON_NAME]" at bounding box center [152, 65] width 33 height 6
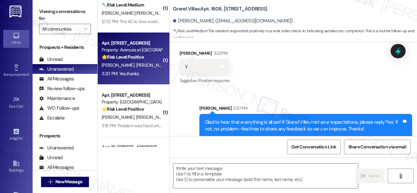
type textarea "Fetching suggested responses. Please feel free to read through the conversation…"
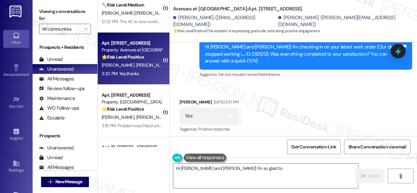
scroll to position [1308, 0]
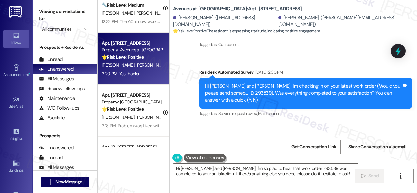
click at [188, 78] on div "Sent via SMS [PERSON_NAME] (ResiDesk) [DATE] 2:59 PM Glad to hear things are al…" at bounding box center [293, 54] width 247 height 138
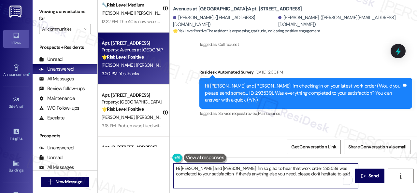
drag, startPoint x: 324, startPoint y: 175, endPoint x: 154, endPoint y: 164, distance: 170.5
click at [150, 164] on div "( 1 ) Apt. 165, [STREET_ADDRESS] Property: The Falls 🔧 Risk Level: Medium The r…" at bounding box center [258, 96] width 320 height 193
paste textarea "Glad to hear that everything is all set! If {{property}} met your expectations,…"
type textarea "Glad to hear that everything is all set! If {{property}} met your expectations,…"
click at [369, 176] on span "Send" at bounding box center [374, 176] width 10 height 7
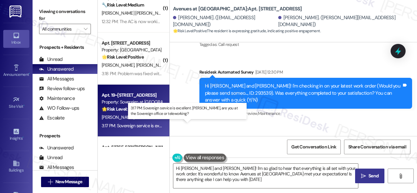
type textarea "Hi [PERSON_NAME] and [PERSON_NAME]! I'm so glad to hear that everything is all …"
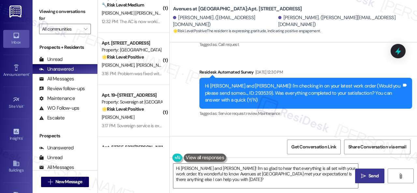
click at [138, 118] on div "[PERSON_NAME]" at bounding box center [132, 117] width 62 height 8
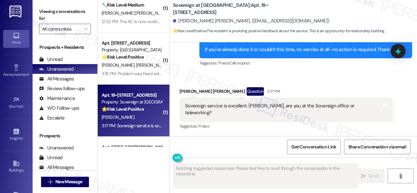
scroll to position [853, 0]
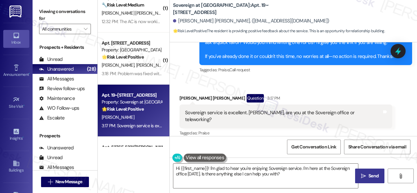
drag, startPoint x: 345, startPoint y: 97, endPoint x: 334, endPoint y: 97, distance: 11.4
click at [345, 97] on div "Peter Thomas Downey Question 3:17 PM" at bounding box center [286, 99] width 213 height 10
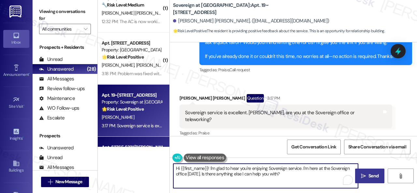
drag, startPoint x: 288, startPoint y: 175, endPoint x: 110, endPoint y: 142, distance: 181.2
click at [108, 134] on div "( 1 ) Apt. 165, 6565 W Foxridge Dr Property: The Falls 🔧 Risk Level: Medium The…" at bounding box center [258, 96] width 320 height 193
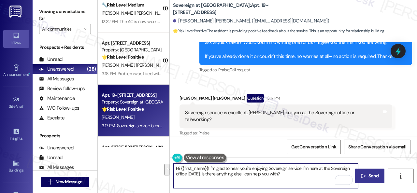
click at [211, 171] on textarea "Hi {{first_name}}! I'm glad to hear you're enjoying Sovereign service. I'm here…" at bounding box center [265, 176] width 185 height 24
drag, startPoint x: 209, startPoint y: 169, endPoint x: 152, endPoint y: 166, distance: 57.1
click at [152, 166] on div "( 1 ) Apt. 165, 6565 W Foxridge Dr Property: The Falls 🔧 Risk Level: Medium The…" at bounding box center [258, 96] width 320 height 193
drag, startPoint x: 269, startPoint y: 168, endPoint x: 274, endPoint y: 173, distance: 6.9
click at [274, 173] on textarea "I'm glad to hear you're enjoying Sovereign service. I'm here at the Sovereign o…" at bounding box center [265, 176] width 185 height 24
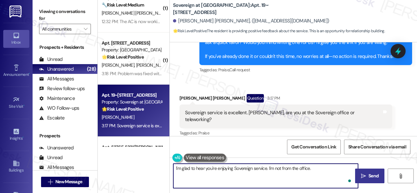
paste textarea "I'm part of {{property}}'s Resident Support Offsite Team, working closely with …"
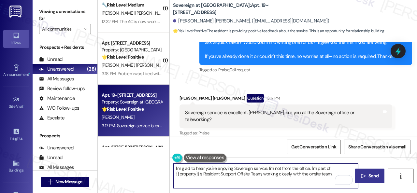
type textarea "I'm glad to hear you're enjoying Sovereign service. I'm not from the office. I'…"
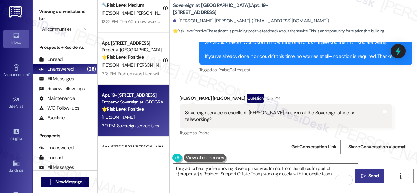
click at [370, 174] on span "Send" at bounding box center [374, 176] width 10 height 7
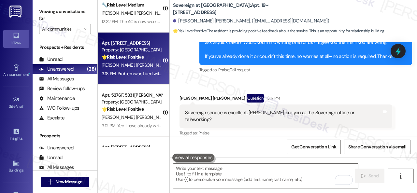
click at [156, 65] on div "B. Dodd C. Dodd" at bounding box center [132, 65] width 62 height 8
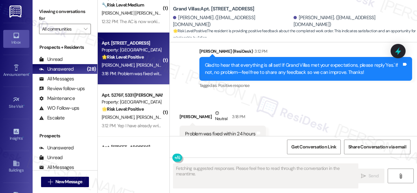
scroll to position [650, 0]
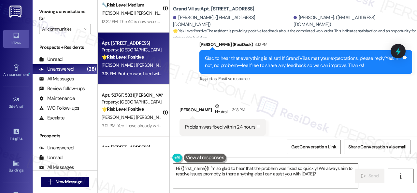
click at [214, 73] on div "Sent via SMS Sarah (ResiDesk) 3:12 PM Glad to hear that everything is all set! …" at bounding box center [306, 62] width 223 height 52
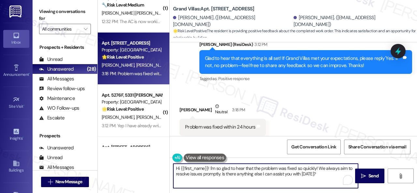
drag, startPoint x: 322, startPoint y: 175, endPoint x: 94, endPoint y: 136, distance: 231.2
click at [94, 136] on div "Viewing conversations for All communities  Prospects + Residents Unread (0) Un…" at bounding box center [225, 96] width 385 height 193
paste textarea "I'm glad you are satisfied with your home. Have you written a review for us bef…"
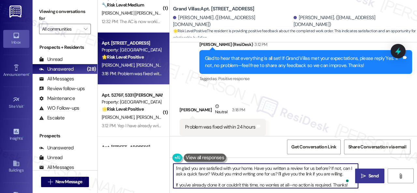
type textarea "I'm glad you are satisfied with your home. Have you written a review for us bef…"
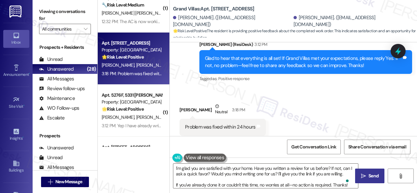
click at [372, 171] on button " Send" at bounding box center [369, 176] width 29 height 15
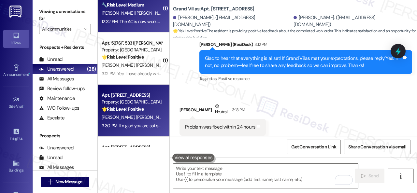
click at [154, 23] on div "12:32 PM: The AC is now working but the control panel is not 12:32 PM: The AC i…" at bounding box center [158, 22] width 112 height 6
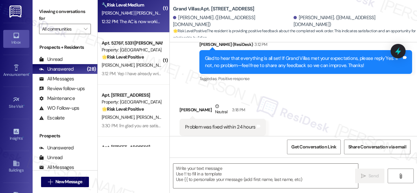
type textarea "Fetching suggested responses. Please feel free to read through the conversation…"
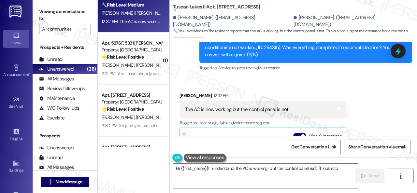
scroll to position [998, 0]
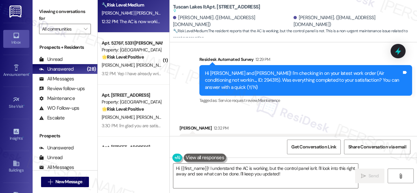
click at [196, 120] on div "Received via SMS Maria Espindola 12:32 PM The AC is now working but the control…" at bounding box center [263, 191] width 177 height 142
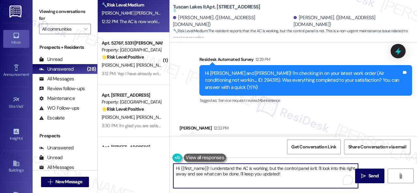
drag, startPoint x: 303, startPoint y: 175, endPoint x: 38, endPoint y: 135, distance: 268.0
click at [55, 141] on div "Viewing conversations for All communities  Prospects + Residents Unread (0) Un…" at bounding box center [225, 96] width 385 height 193
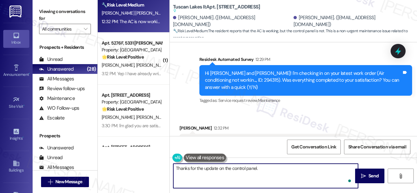
paste textarea "Have you already submitted a new work order? If so, may I have the work order n…"
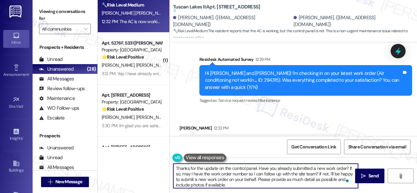
scroll to position [0, 0]
click at [317, 169] on textarea "Thanks for the update on the control panel. Have you already submitted a new wo…" at bounding box center [265, 176] width 185 height 24
click at [319, 169] on textarea "Thanks for the update on the control panel. Have you already submitted a new wo…" at bounding box center [265, 176] width 185 height 24
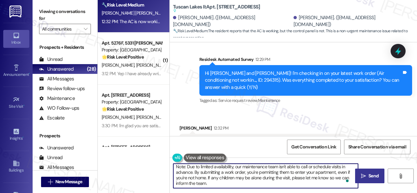
type textarea "Thanks for the update on the control panel. Have you already submitted a new wo…"
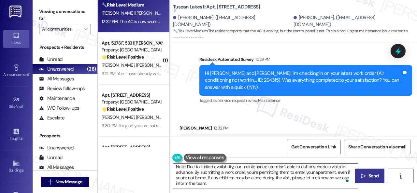
click at [362, 174] on icon "" at bounding box center [363, 176] width 5 height 5
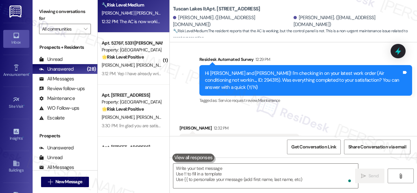
scroll to position [999, 0]
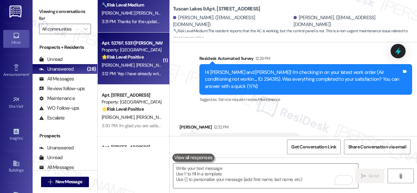
click at [145, 69] on div "K. Johnson K. Johnson" at bounding box center [132, 65] width 62 height 8
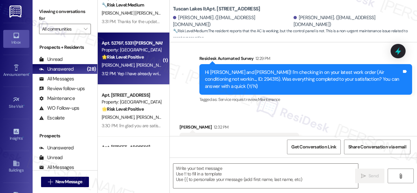
type textarea "Fetching suggested responses. Please feel free to read through the conversation…"
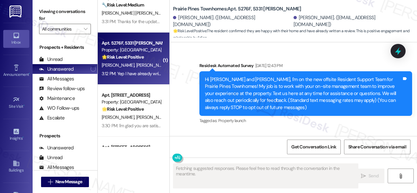
type textarea "Fetching suggested responses. Please feel free to read through the conversation…"
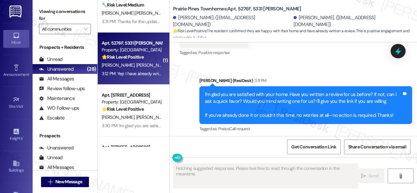
scroll to position [1555, 0]
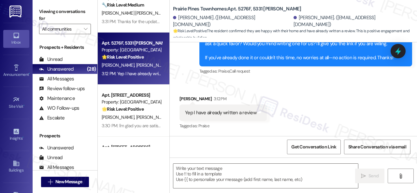
drag, startPoint x: 190, startPoint y: 80, endPoint x: 188, endPoint y: 130, distance: 49.9
click at [190, 80] on div "Sent via SMS Sarah (ResiDesk) 3:11 PM I'm glad you are satisfied with your home…" at bounding box center [293, 43] width 247 height 76
click at [186, 176] on textarea at bounding box center [265, 176] width 185 height 24
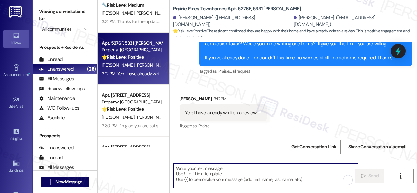
paste textarea "I see. Thank you so much! Enjoy your day!"
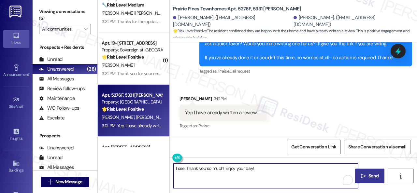
type textarea "I see. Thank you so much! Enjoy your day!"
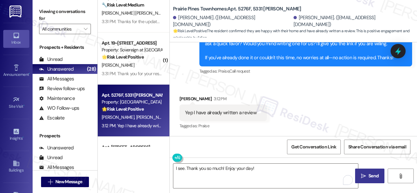
click at [373, 177] on span "Send" at bounding box center [374, 176] width 10 height 7
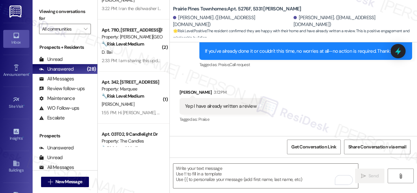
scroll to position [0, 0]
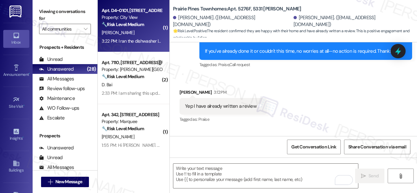
click at [137, 36] on div "S. Kirsch" at bounding box center [132, 33] width 62 height 8
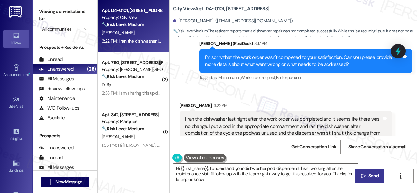
click at [204, 97] on div "Received via SMS Samuel Kirsch 3:22 PM I ran the dishwasher last night after th…" at bounding box center [286, 182] width 223 height 170
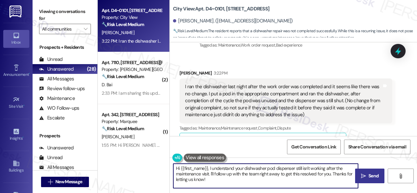
click at [224, 179] on textarea "Hi {{first_name}}, I understand your dishwasher pod dispenser still isn't worki…" at bounding box center [265, 176] width 185 height 24
drag, startPoint x: 218, startPoint y: 180, endPoint x: 147, endPoint y: 160, distance: 73.4
click at [147, 160] on div "Apt. D4~0101, 2600 Cityview Drive Property: City View 🔧 Risk Level: Medium The …" at bounding box center [258, 96] width 320 height 193
paste textarea "I'm sorry to hear the issue hasn't been resolved yet. We apologize for the dela…"
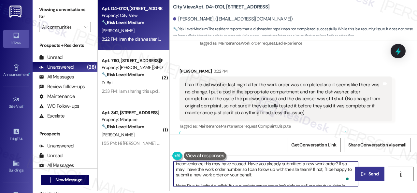
scroll to position [0, 0]
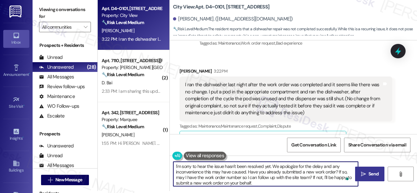
click at [214, 167] on textarea "I'm sorry to hear the issue hasn't been resolved yet. We apologize for the dela…" at bounding box center [265, 174] width 185 height 24
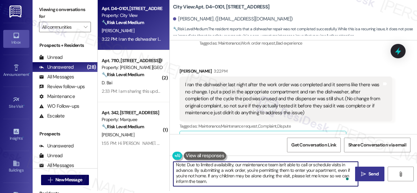
type textarea "I'm sorry to hear the dishwasher issue hasn't been resolved yet. We apologize f…"
click at [367, 179] on button " Send" at bounding box center [369, 174] width 29 height 15
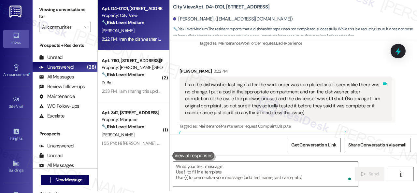
scroll to position [0, 0]
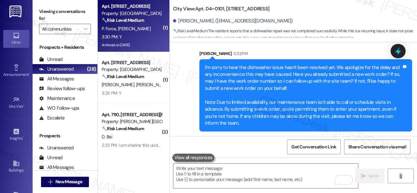
click at [153, 31] on div "P. Force P. Beaver" at bounding box center [132, 29] width 62 height 8
type textarea "Fetching suggested responses. Please feel free to read through the conversation…"
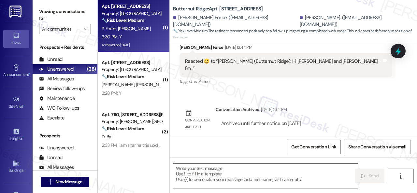
type textarea "Fetching suggested responses. Please feel free to read through the conversation…"
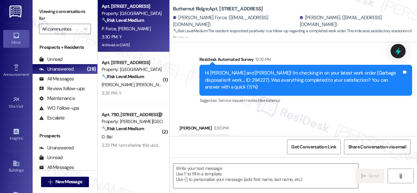
click at [189, 110] on div "Received via SMS Philip Beaver 3:30 PM Y Tags and notes Tagged as: Positive res…" at bounding box center [293, 137] width 247 height 55
click at [234, 175] on textarea at bounding box center [265, 176] width 185 height 24
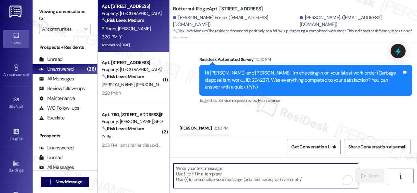
paste textarea "Glad to hear that everything is all set! If {{property}} met your expectations,…"
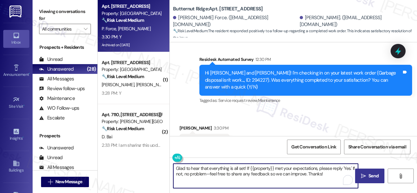
type textarea "Glad to hear that everything is all set! If {{property}} met your expectations,…"
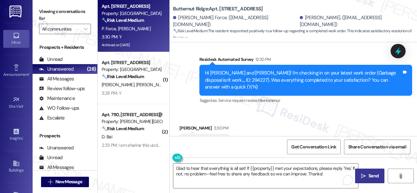
click at [369, 174] on span "Send" at bounding box center [374, 176] width 10 height 7
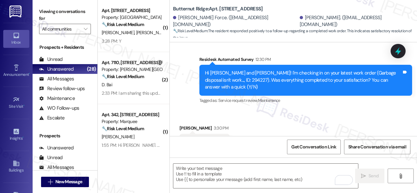
click at [148, 44] on div "3:28 PM: Y 3:28 PM: Y" at bounding box center [132, 41] width 62 height 8
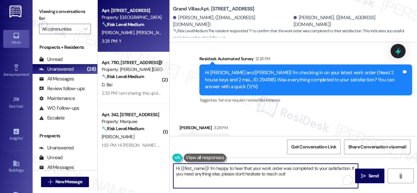
drag, startPoint x: 294, startPoint y: 175, endPoint x: 133, endPoint y: 164, distance: 161.8
click at [133, 164] on div "Apt. 3403, 1550 Katy Gap Rd Property: Grand Villas 🔧 Risk Level: Medium The res…" at bounding box center [258, 96] width 320 height 193
paste textarea "Glad to hear that everything is all set! If {{property}} met your expectations,…"
type textarea "Glad to hear that everything is all set! If {{property}} met your expectations,…"
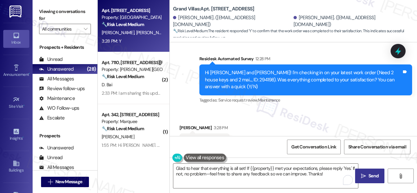
click at [368, 172] on button " Send" at bounding box center [369, 176] width 29 height 15
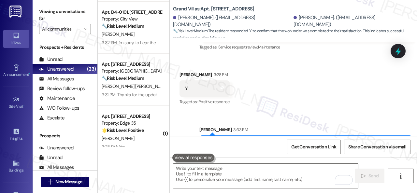
scroll to position [424, 0]
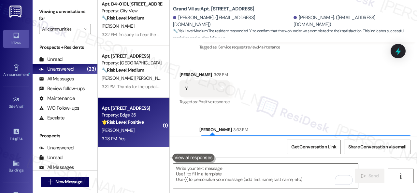
click at [143, 139] on div "3:28 PM: Yes 3:28 PM: Yes" at bounding box center [132, 139] width 62 height 8
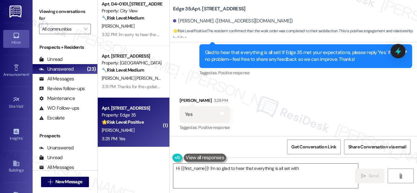
scroll to position [1091, 0]
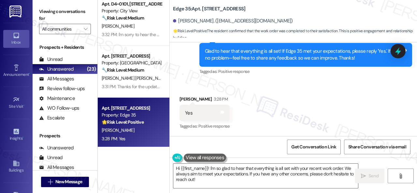
click at [182, 89] on div "Received via SMS Miriam Zambrano 3:28 PM Yes Tags and notes Tagged as: Positive…" at bounding box center [293, 108] width 247 height 55
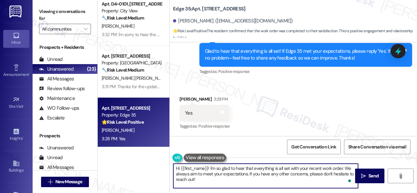
drag, startPoint x: 157, startPoint y: 170, endPoint x: 147, endPoint y: 165, distance: 11.7
click at [140, 165] on div "( 1 ) Apt. 165, 6565 W Foxridge Dr Property: The Falls 🔧 Risk Level: Medium The…" at bounding box center [258, 96] width 320 height 193
paste textarea "I'm glad you are satisfied with your home. Have you written a review for us bef…"
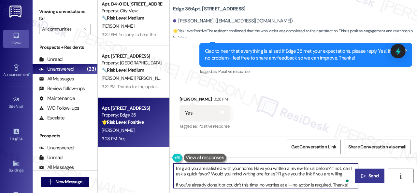
type textarea "I'm glad you are satisfied with your home. Have you written a review for us bef…"
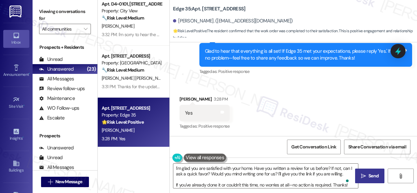
click at [370, 176] on span "Send" at bounding box center [374, 176] width 10 height 7
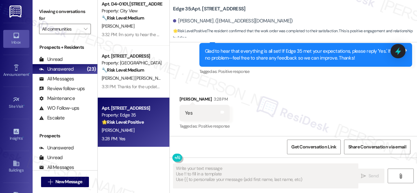
type textarea "Fetching suggested responses. Please feel free to read through the conversation…"
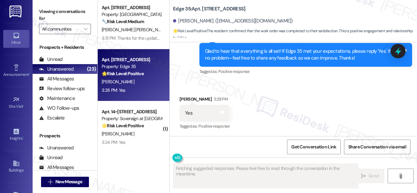
scroll to position [489, 0]
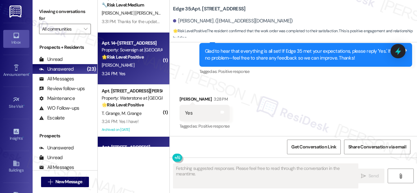
click at [139, 70] on div "3:24 PM: Yes 3:24 PM: Yes" at bounding box center [132, 74] width 62 height 8
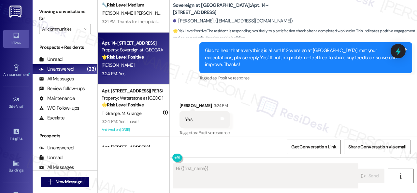
scroll to position [7355, 0]
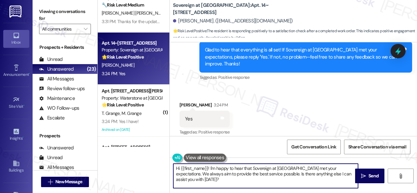
drag, startPoint x: 158, startPoint y: 169, endPoint x: 217, endPoint y: 166, distance: 58.4
click at [153, 167] on div "( 1 ) Apt. 132, 146 Spring Creek Dr Property: Spring Creek 🔧 Risk Level: Medium…" at bounding box center [258, 96] width 320 height 193
paste textarea "I'm glad you are satisfied with your home. Have you written a review for us bef…"
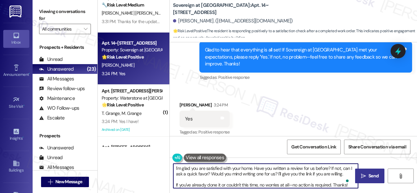
type textarea "I'm glad you are satisfied with your home. Have you written a review for us bef…"
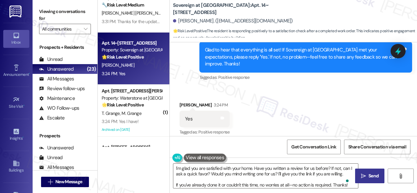
click at [367, 173] on span "Send" at bounding box center [373, 176] width 13 height 7
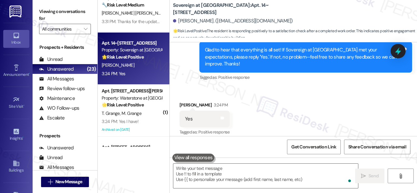
scroll to position [7355, 0]
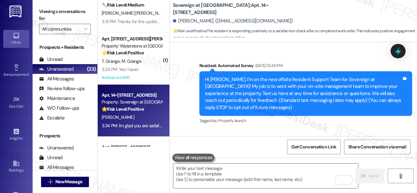
scroll to position [7355, 0]
